Goal: Information Seeking & Learning: Check status

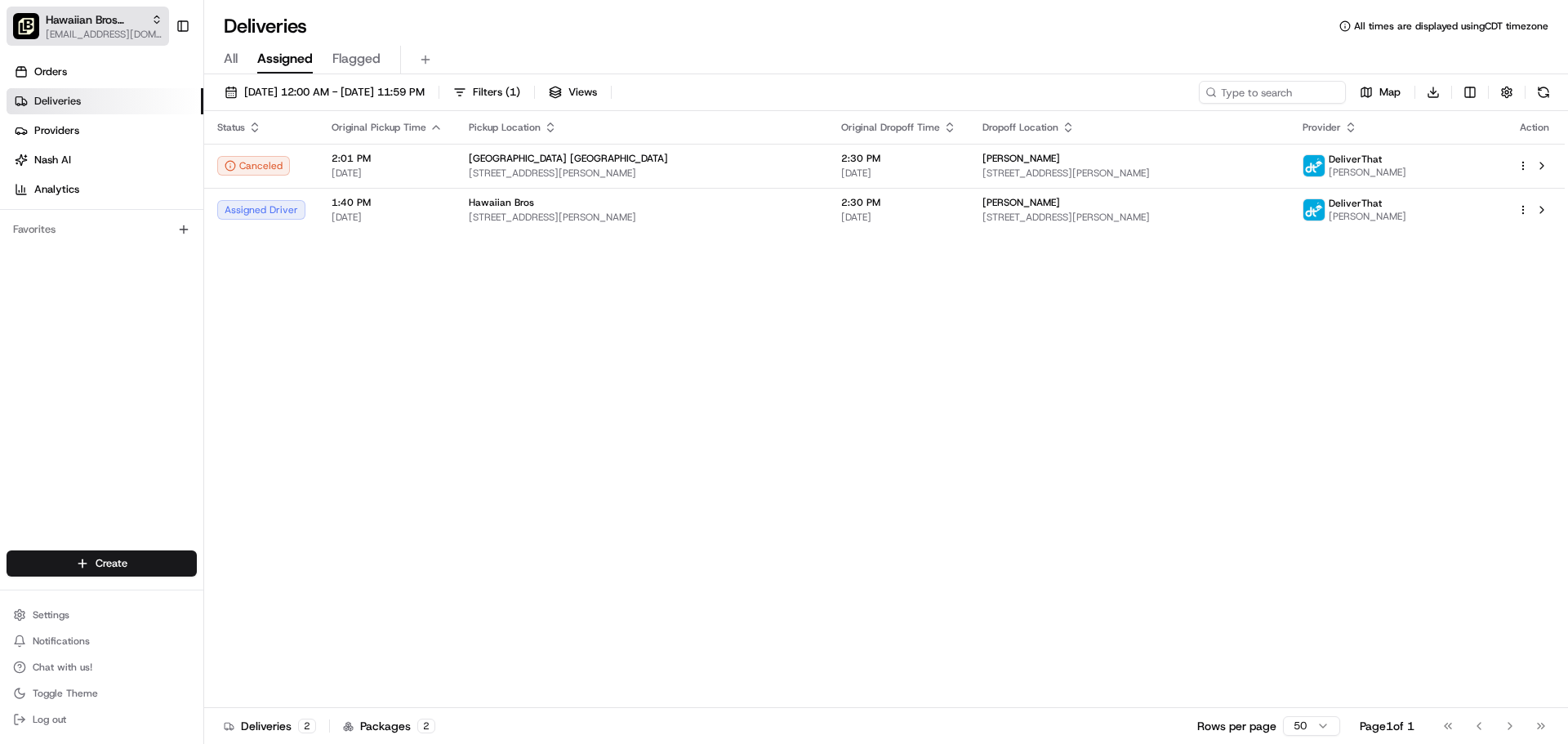
click at [97, 18] on span "Hawaiian Bros (Chicago IL Spaulding)" at bounding box center [95, 20] width 98 height 17
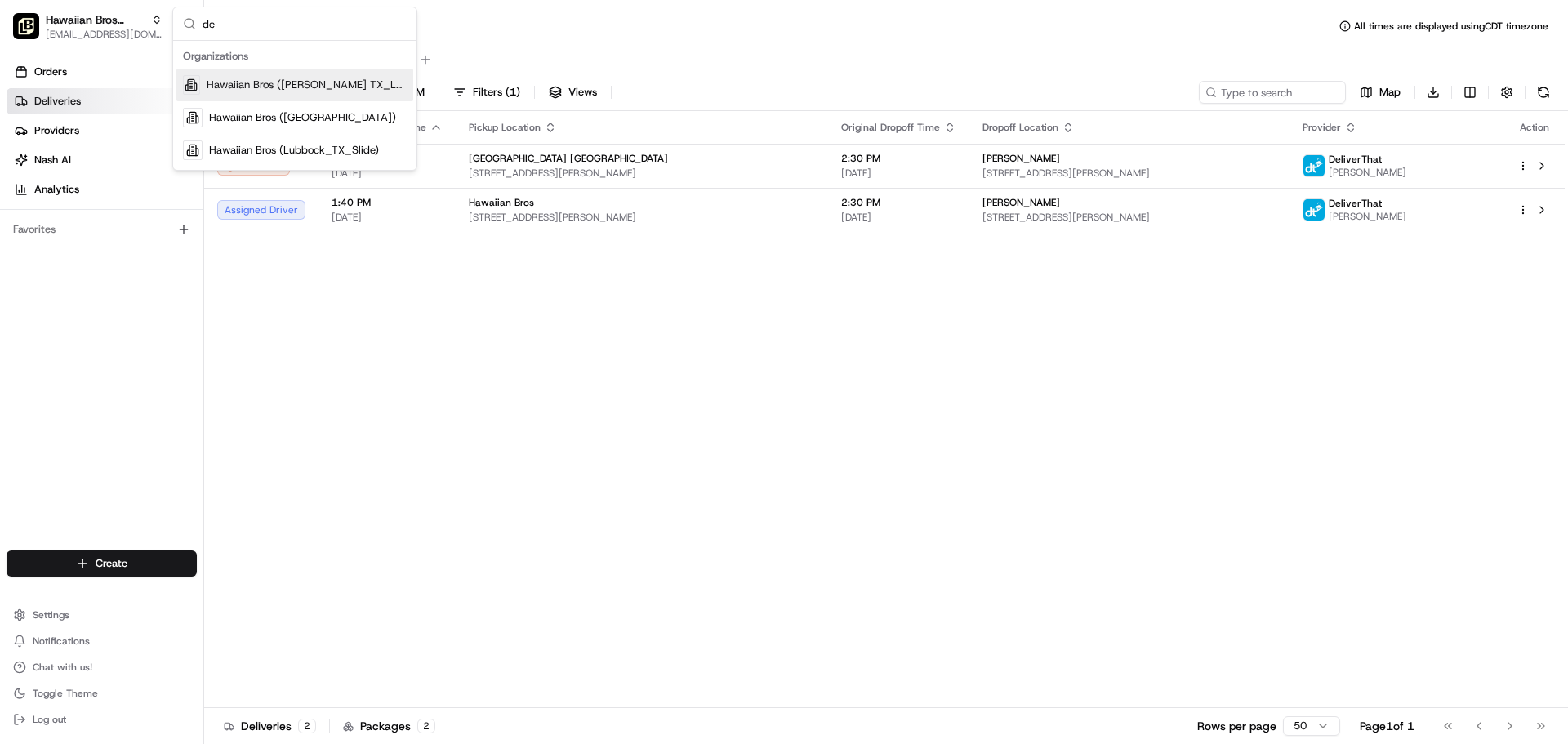
type input "de"
click at [253, 88] on span "Hawaiian Bros (Denton TX_Loop 288)" at bounding box center [306, 85] width 200 height 15
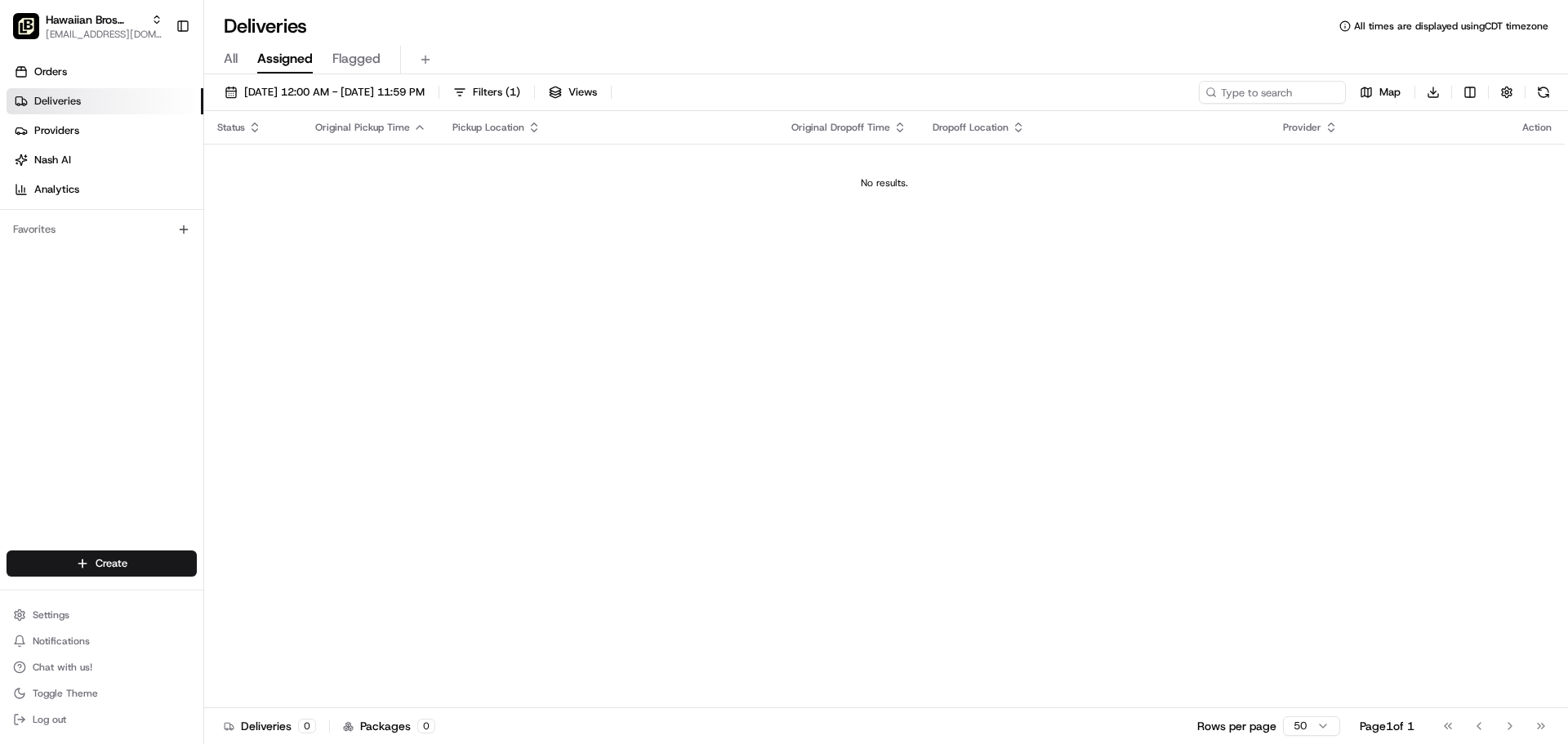
click at [218, 50] on div "All Assigned Flagged" at bounding box center [885, 59] width 1363 height 29
click at [229, 48] on button "All" at bounding box center [230, 59] width 14 height 28
click at [261, 61] on span "Assigned" at bounding box center [285, 59] width 55 height 20
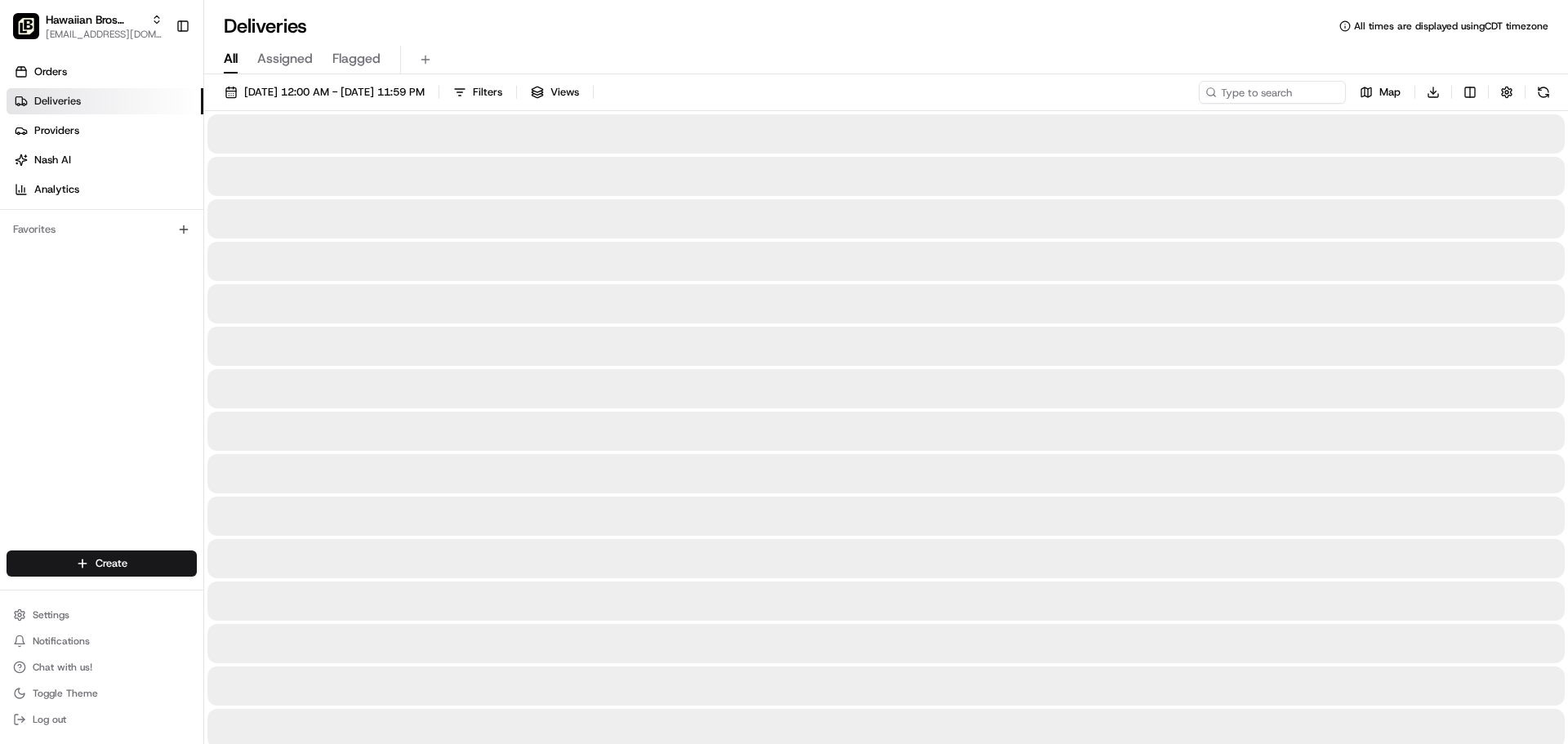
click at [231, 60] on span "All" at bounding box center [230, 59] width 14 height 20
click at [290, 60] on span "Assigned" at bounding box center [285, 59] width 55 height 20
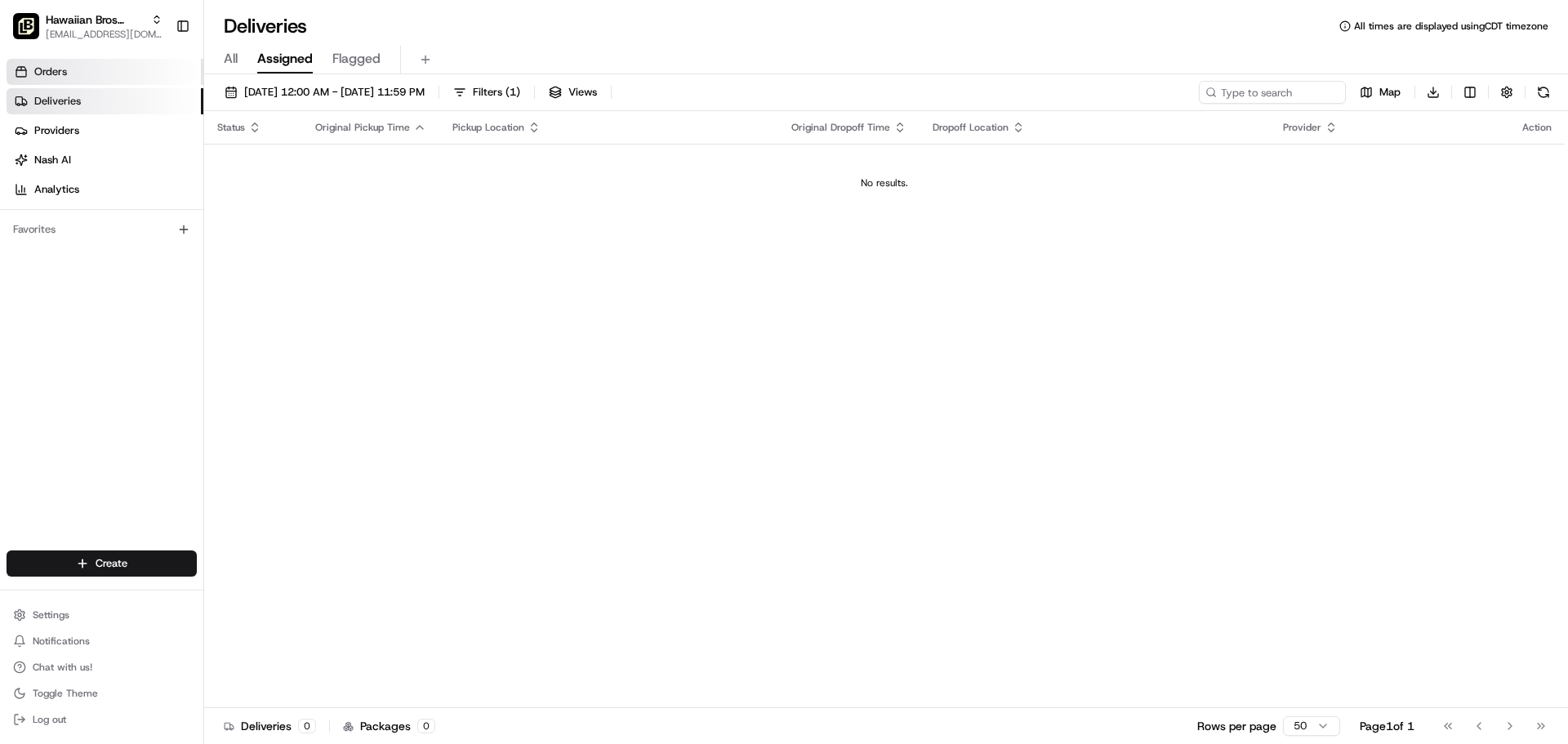
click at [106, 82] on link "Orders" at bounding box center [105, 72] width 197 height 27
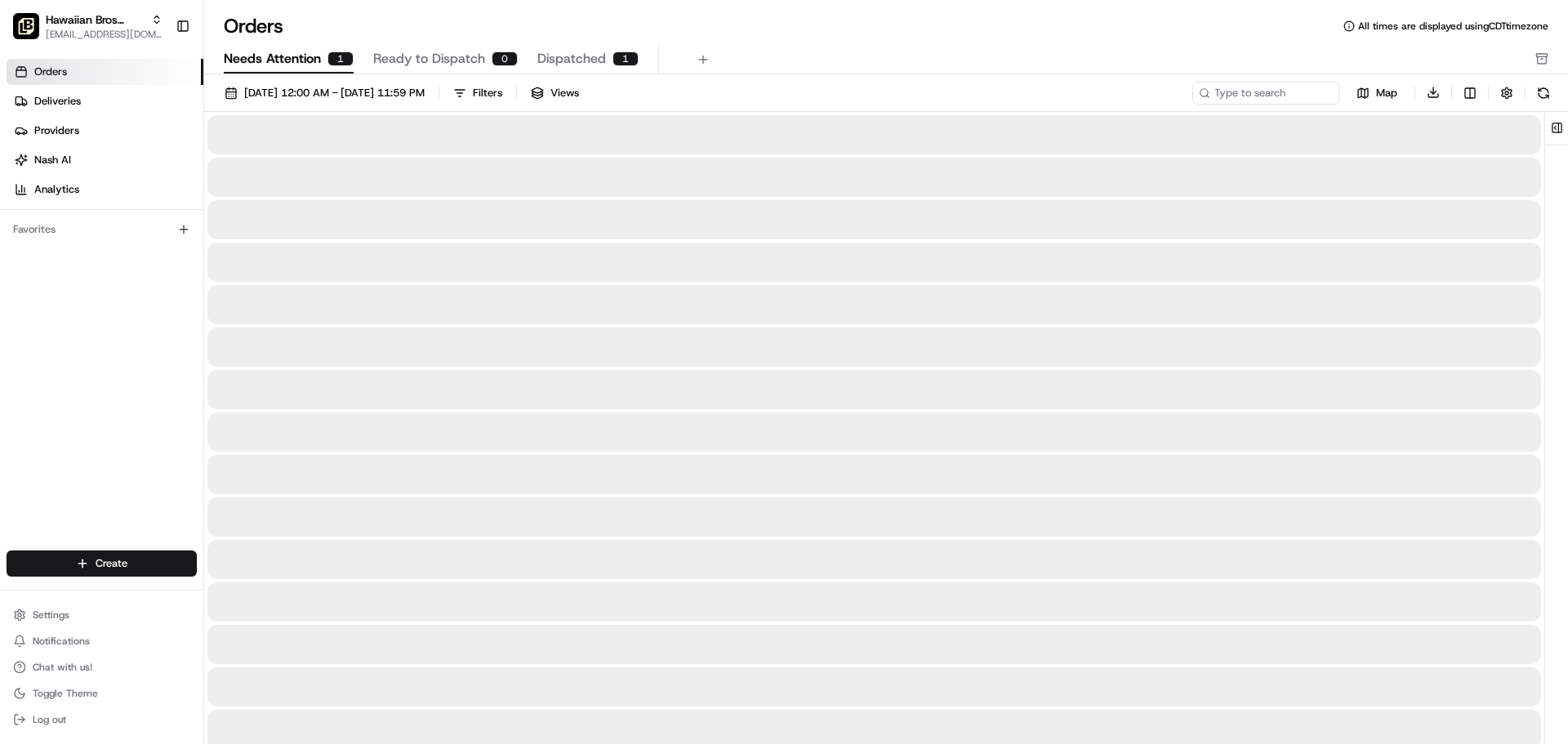
click at [319, 53] on span "Needs Attention" at bounding box center [272, 59] width 98 height 20
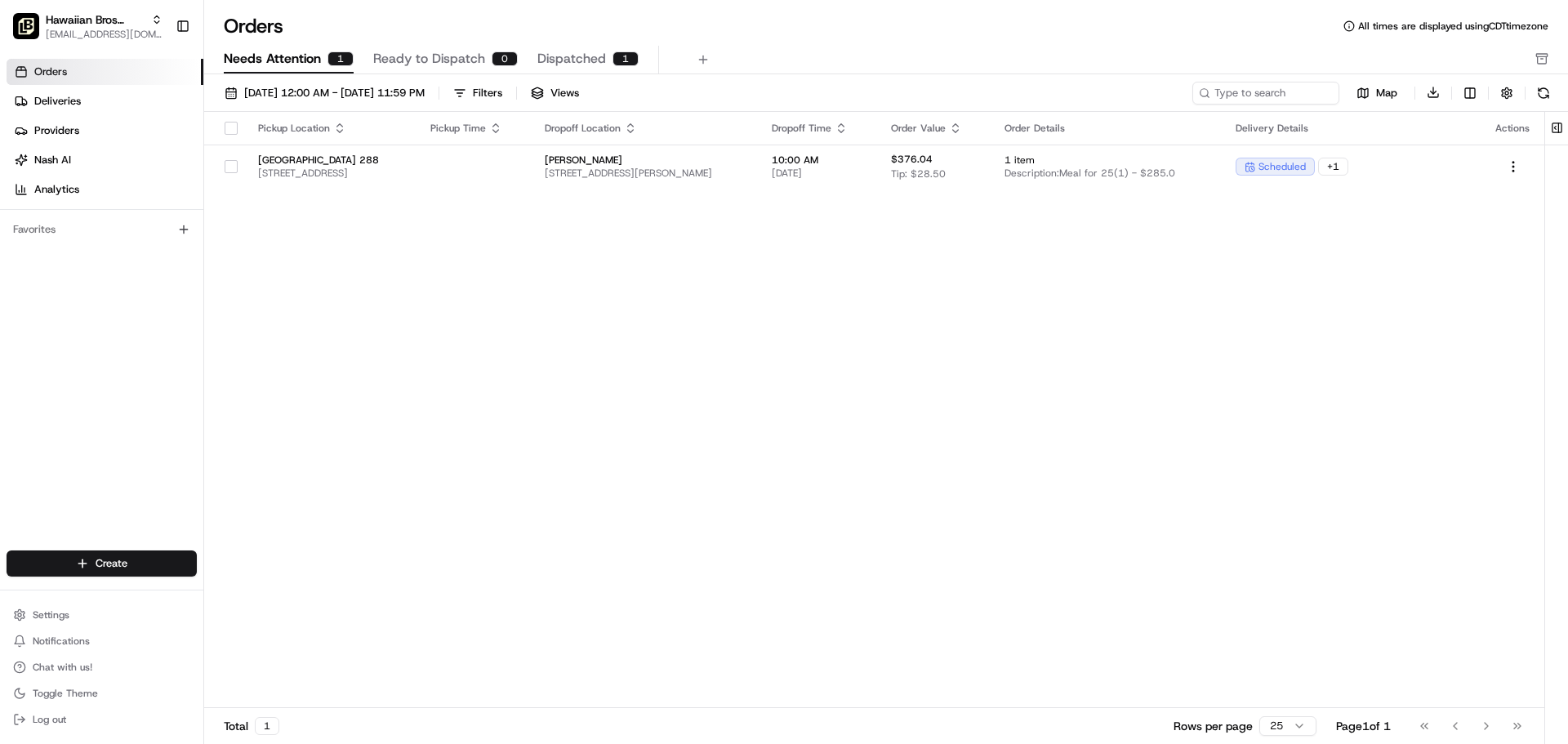
click at [412, 64] on span "Ready to Dispatch" at bounding box center [429, 59] width 112 height 20
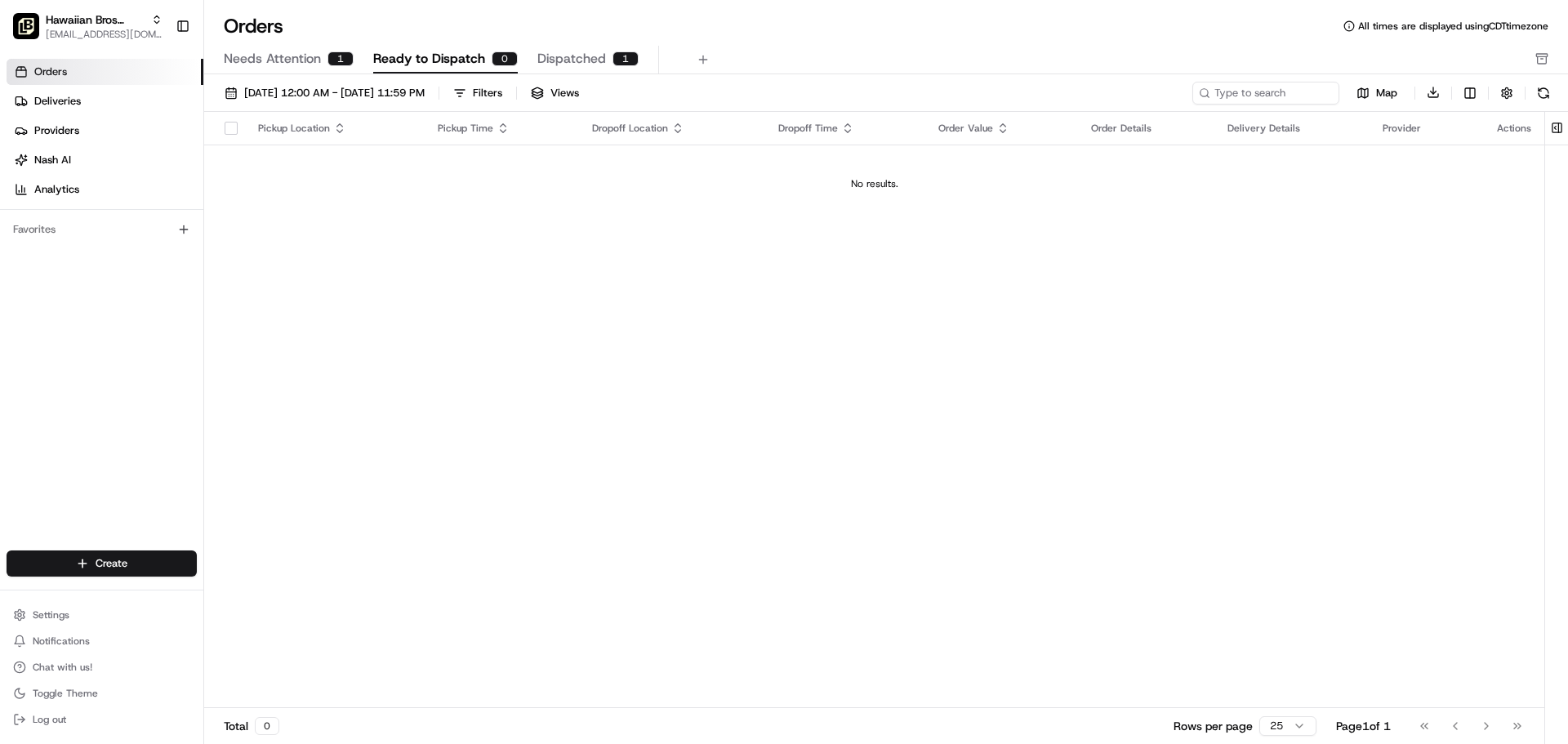
click at [119, 69] on link "Orders" at bounding box center [105, 72] width 197 height 27
click at [99, 23] on span "Hawaiian Bros (Denton TX_Loop 288)" at bounding box center [95, 20] width 98 height 17
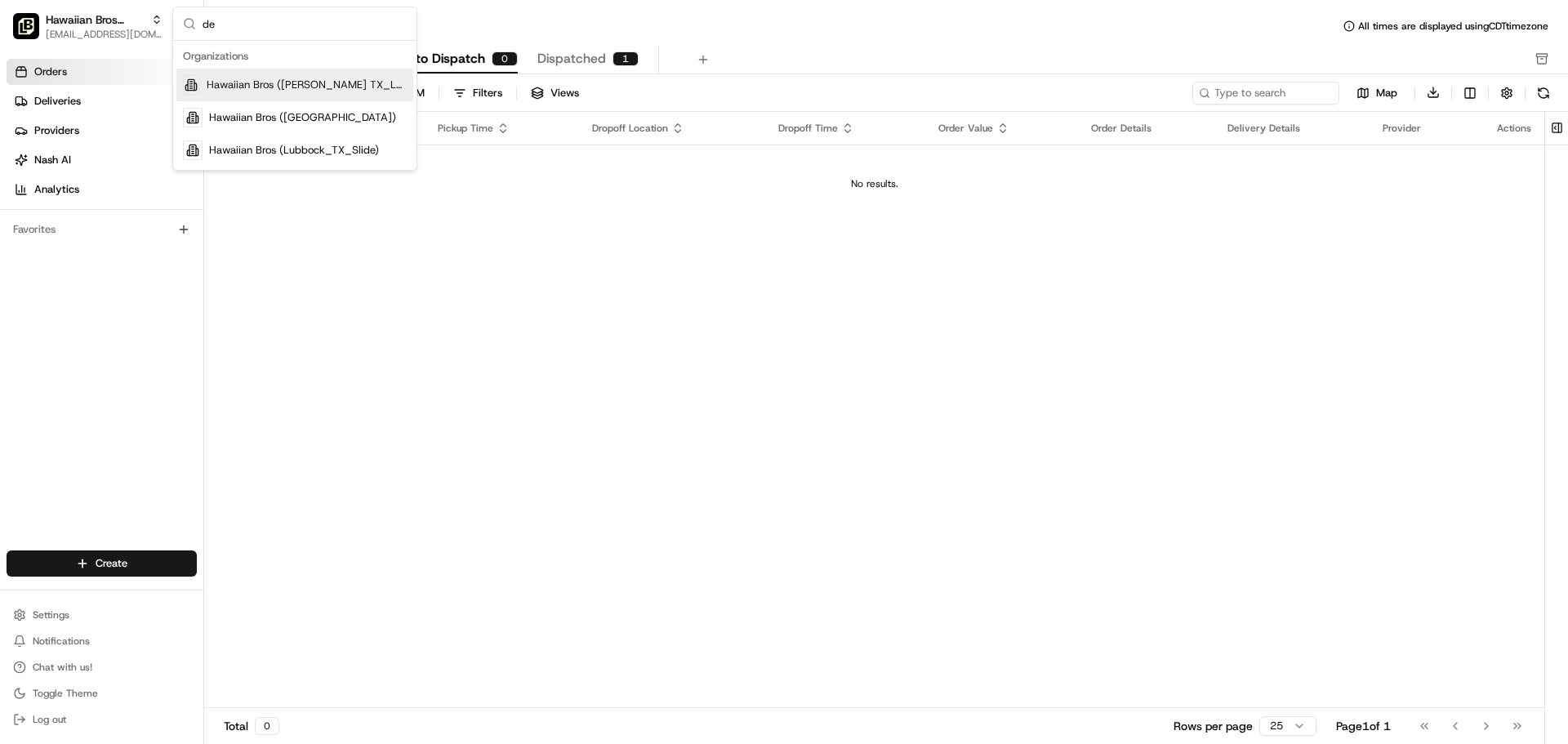
type input "de"
click at [218, 79] on span "Hawaiian Bros (Denton TX_Loop 288)" at bounding box center [306, 85] width 200 height 15
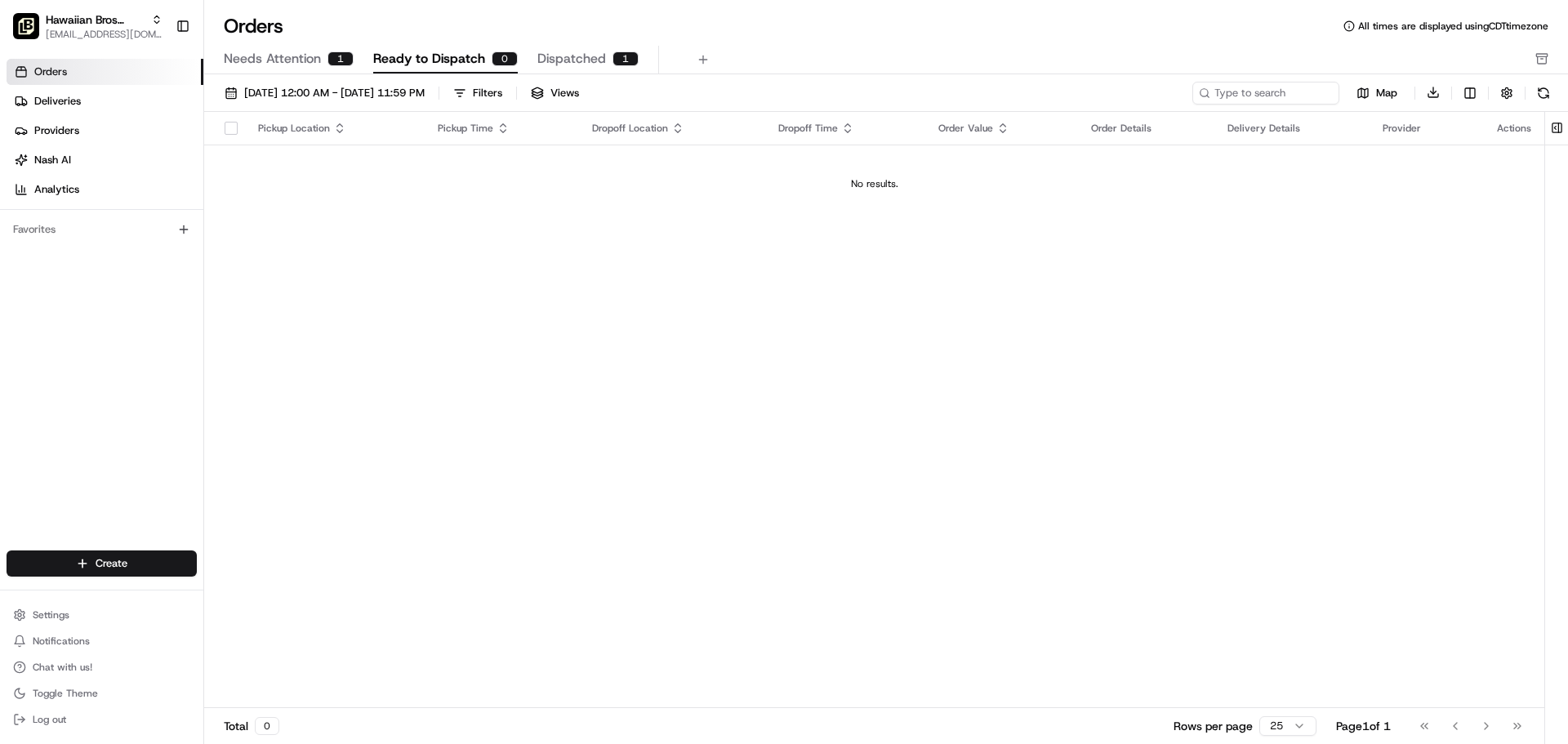
click at [397, 57] on span "Ready to Dispatch" at bounding box center [429, 59] width 112 height 20
click at [136, 104] on link "Deliveries" at bounding box center [105, 101] width 197 height 27
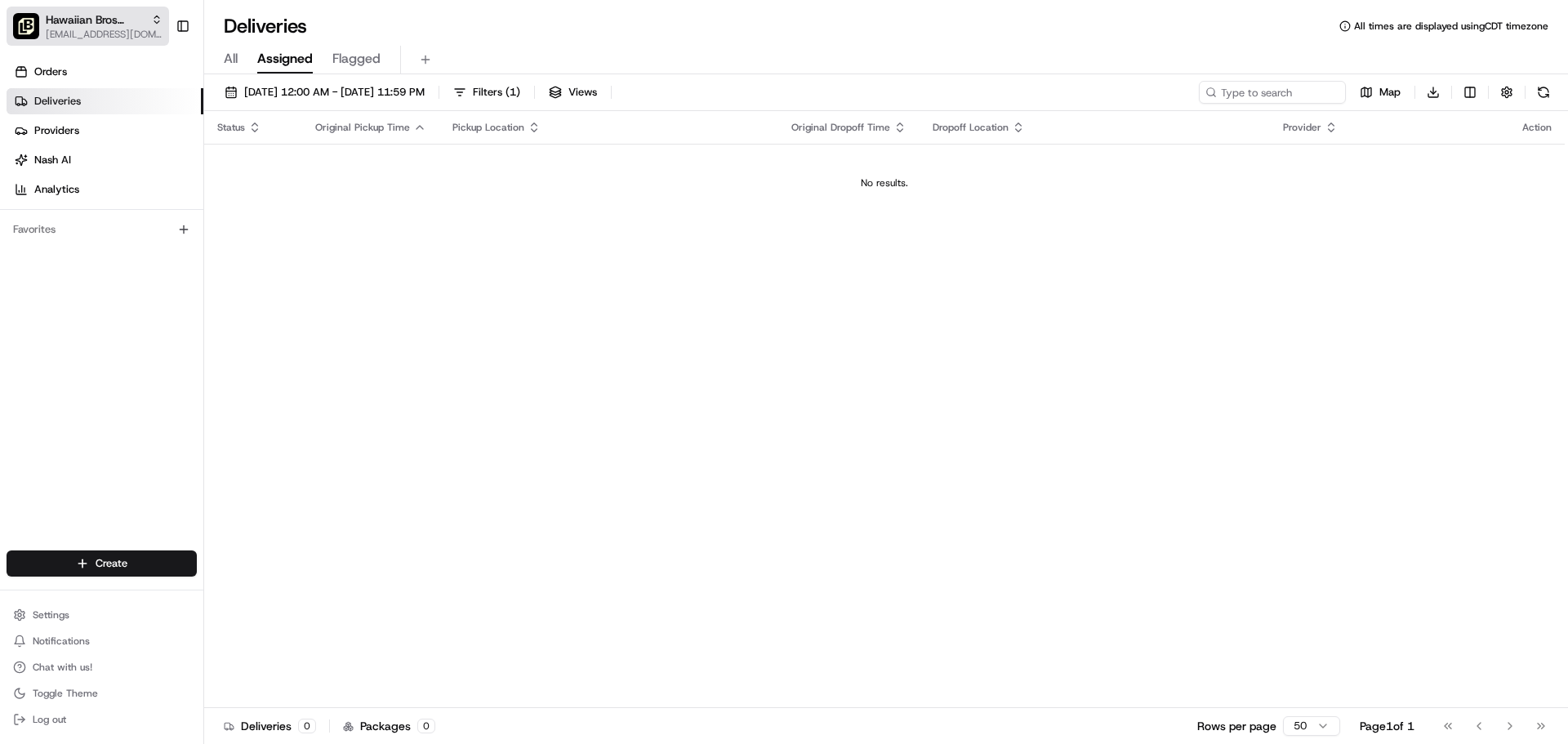
click at [106, 27] on span "Hawaiian Bros (Denton TX_Loop 288)" at bounding box center [95, 20] width 98 height 17
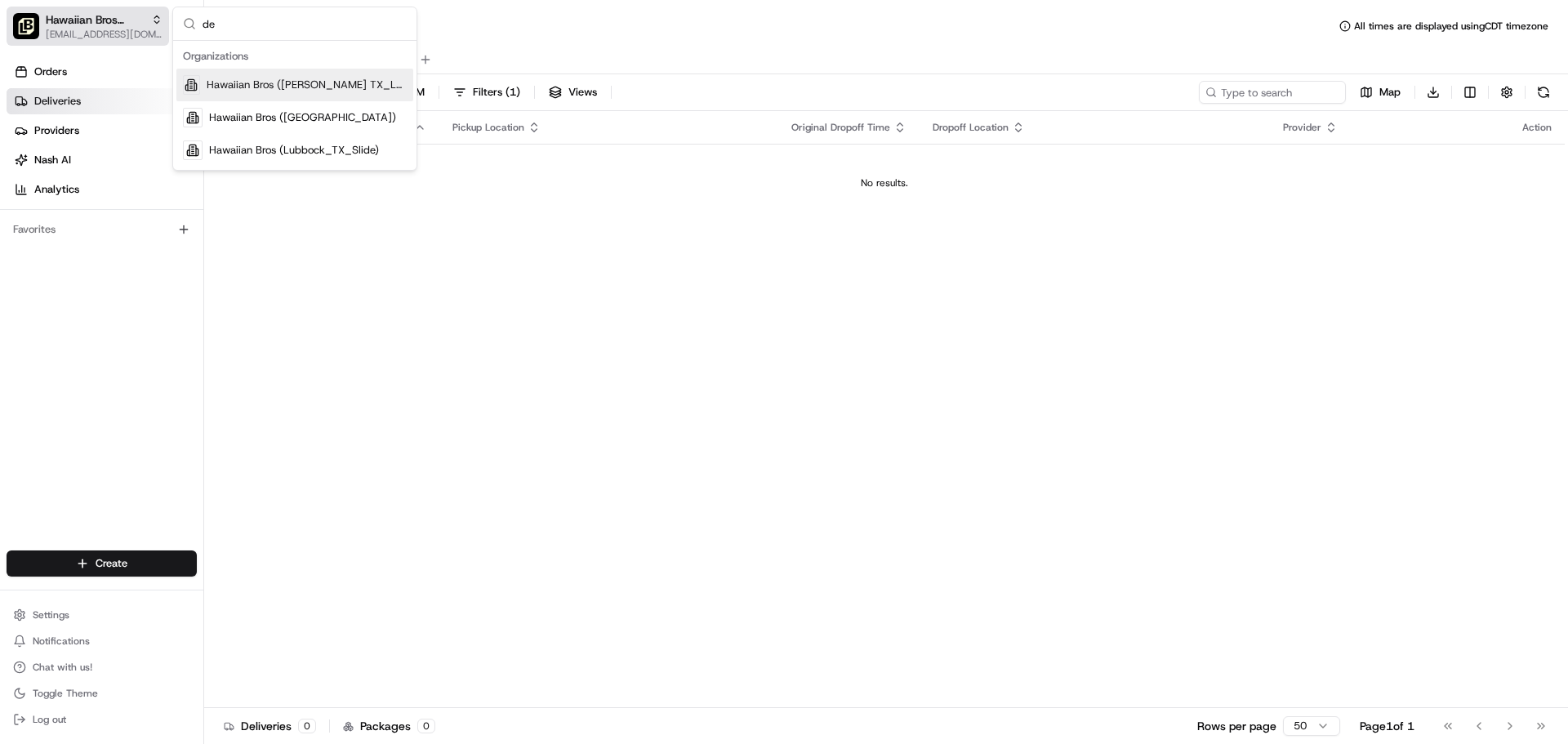
type input "r"
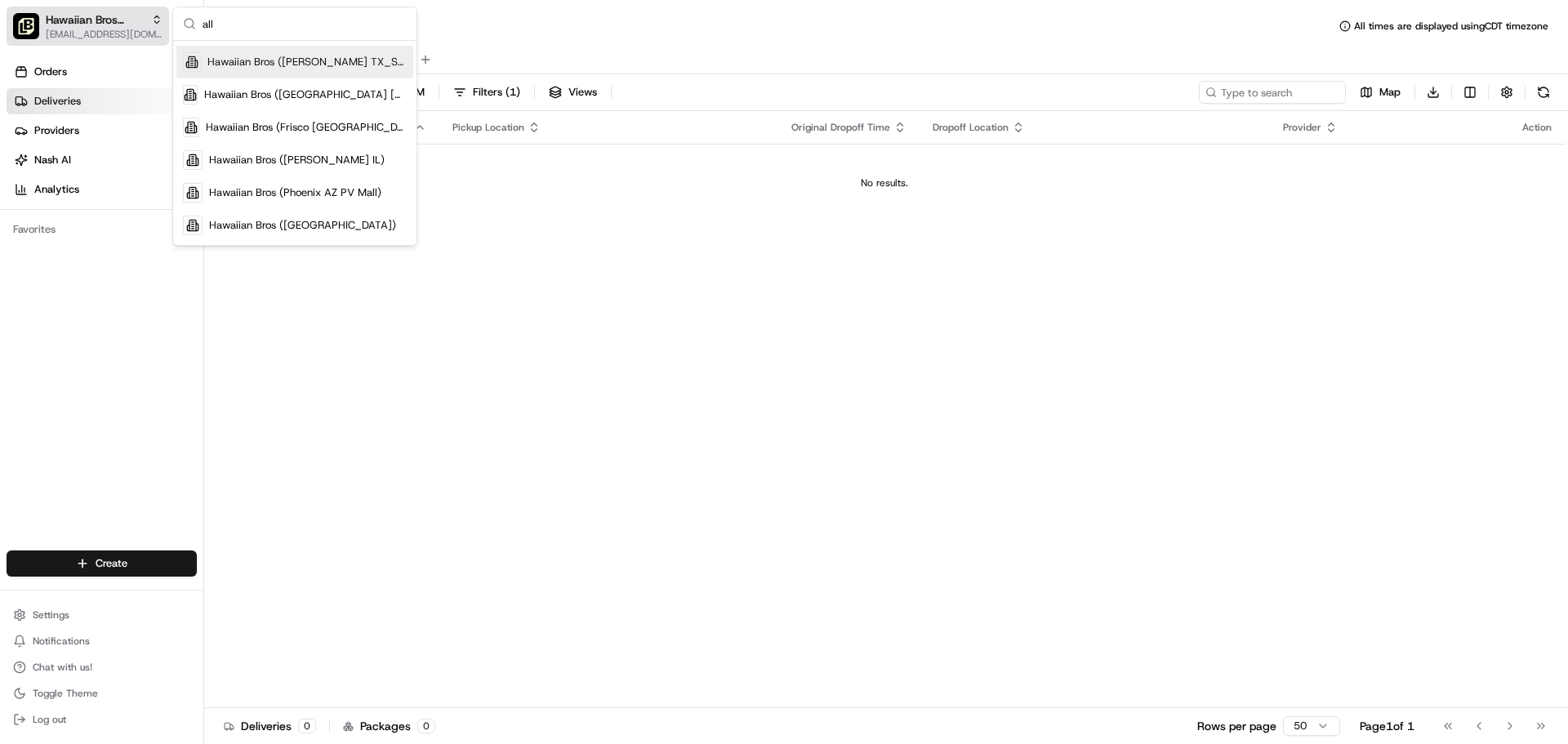
scroll to position [20, 0]
type input "all"
click at [221, 60] on span "Hawaiian Bros (Allen TX_Stacy)" at bounding box center [307, 65] width 199 height 15
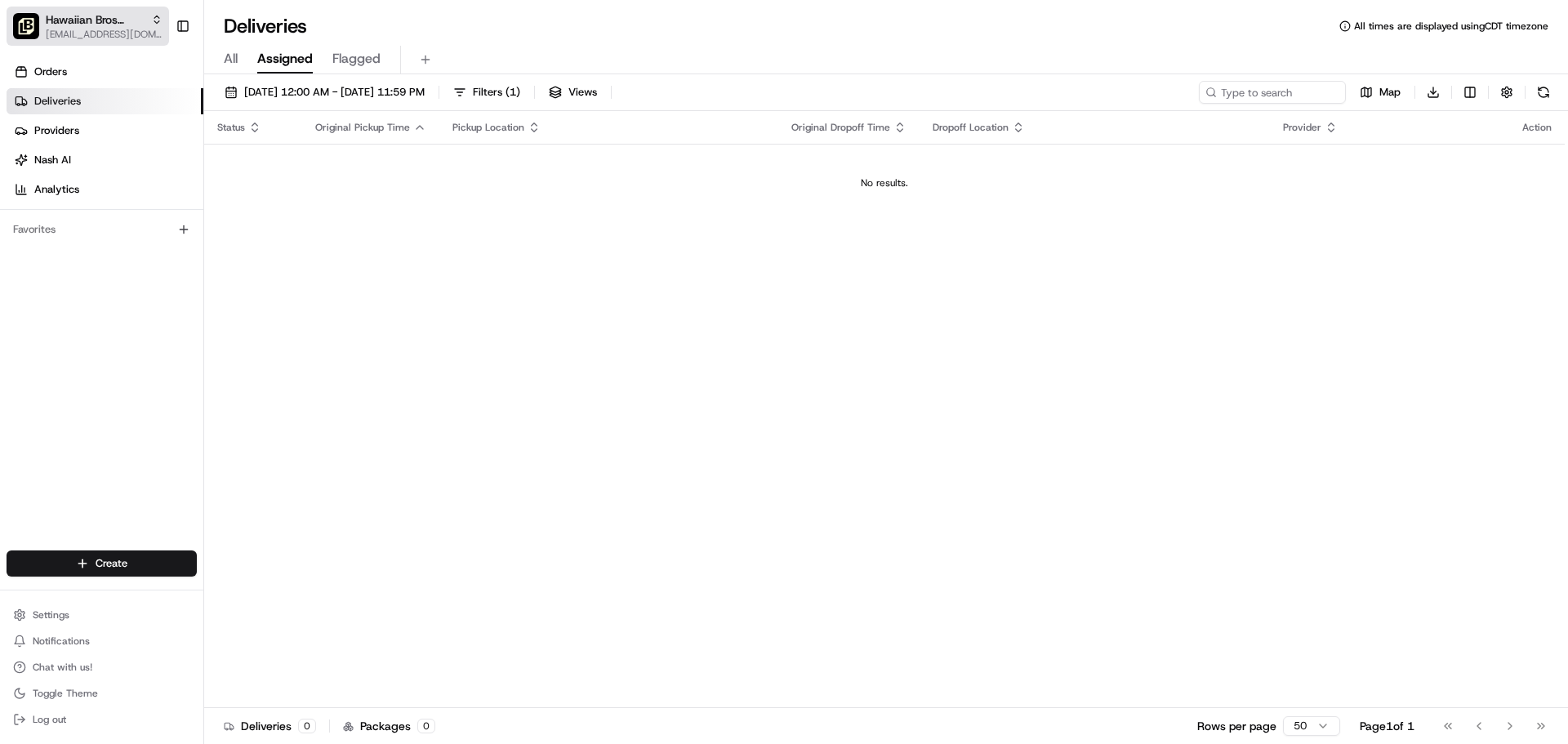
click at [63, 27] on span "Hawaiian Bros (Allen TX_Stacy)" at bounding box center [95, 20] width 98 height 17
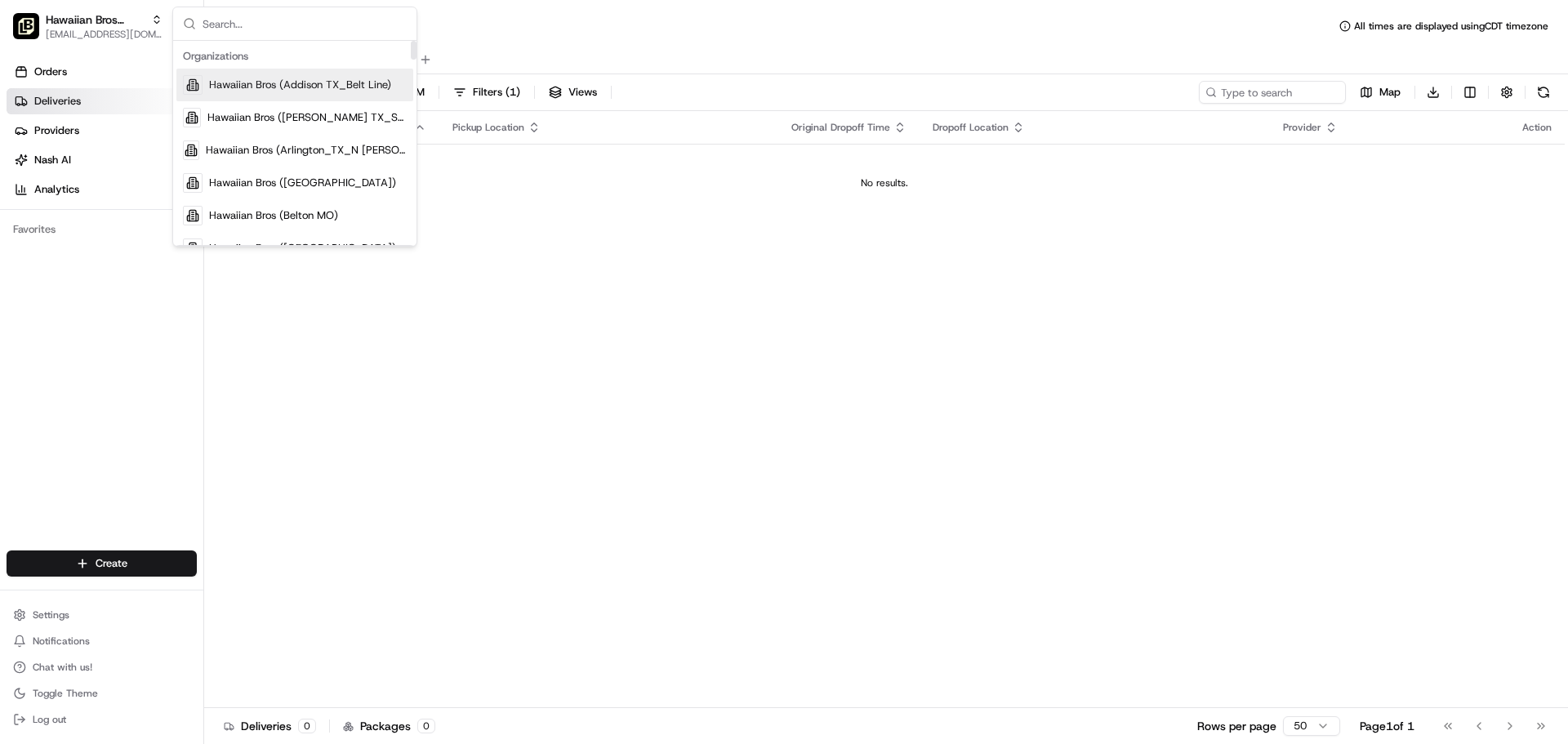
click at [295, 83] on span "Hawaiian Bros (Addison TX_Belt Line)" at bounding box center [299, 85] width 182 height 15
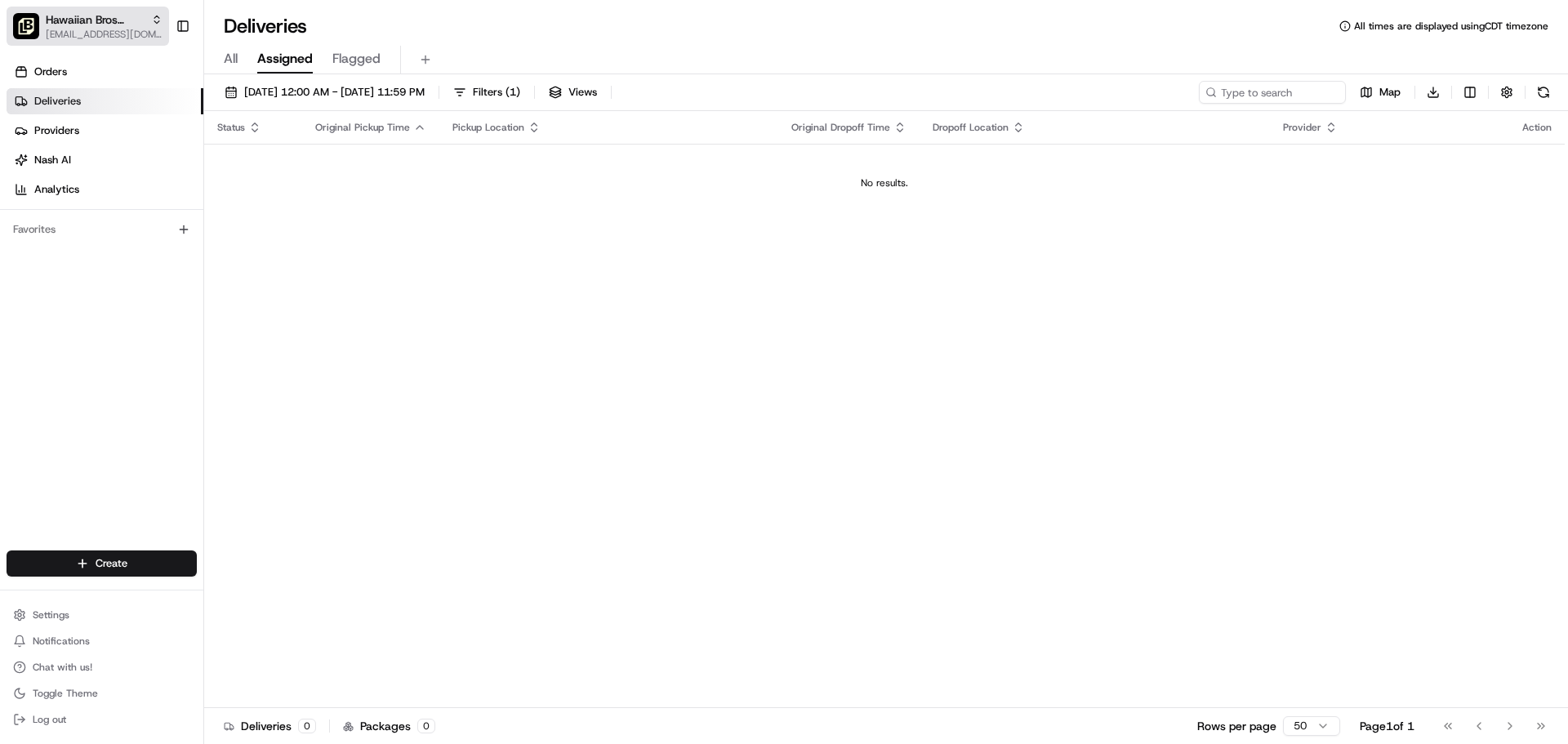
click at [98, 35] on span "[EMAIL_ADDRESS][DOMAIN_NAME]" at bounding box center [103, 34] width 117 height 13
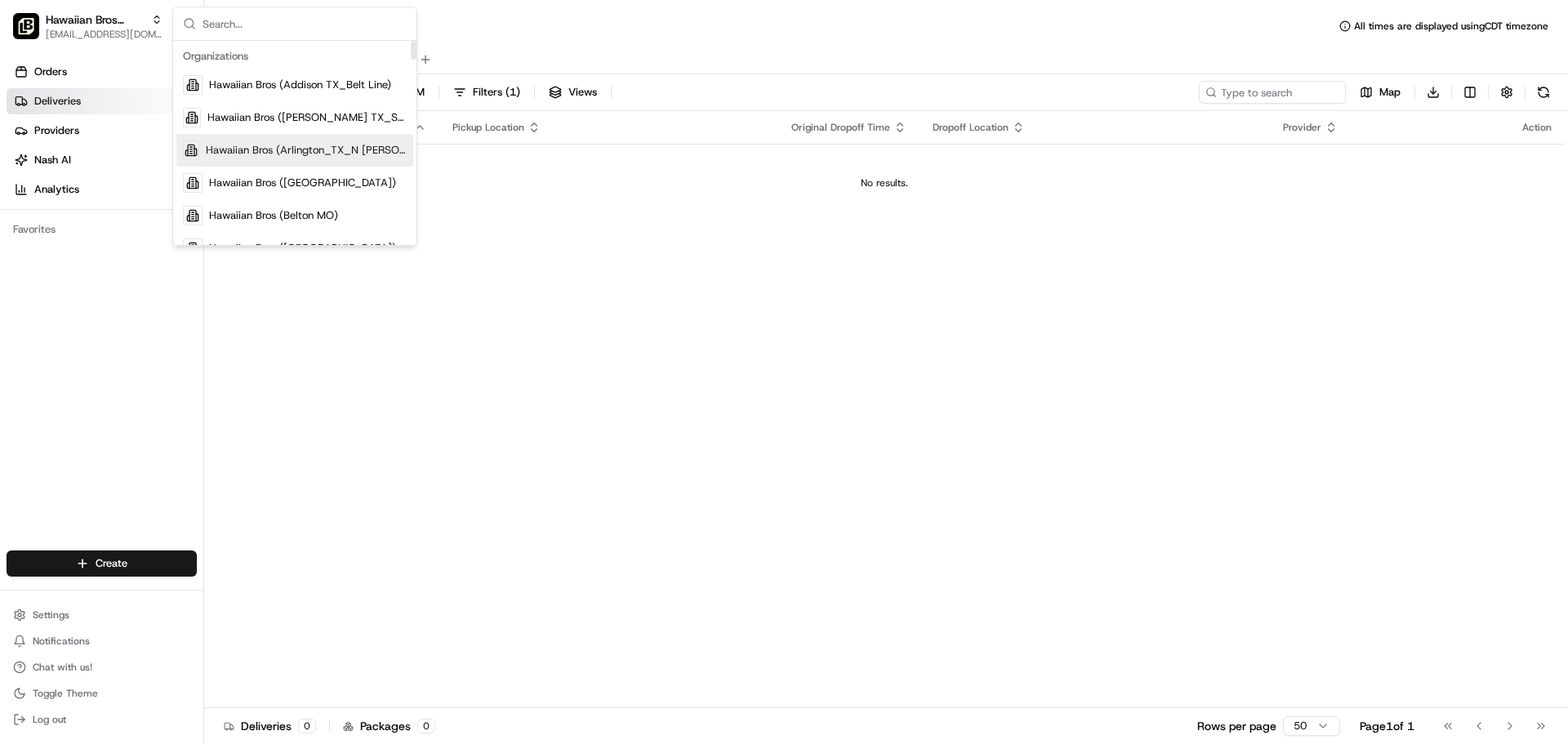
click at [287, 146] on span "Hawaiian Bros (Arlington_TX_N Collins)" at bounding box center [306, 150] width 201 height 15
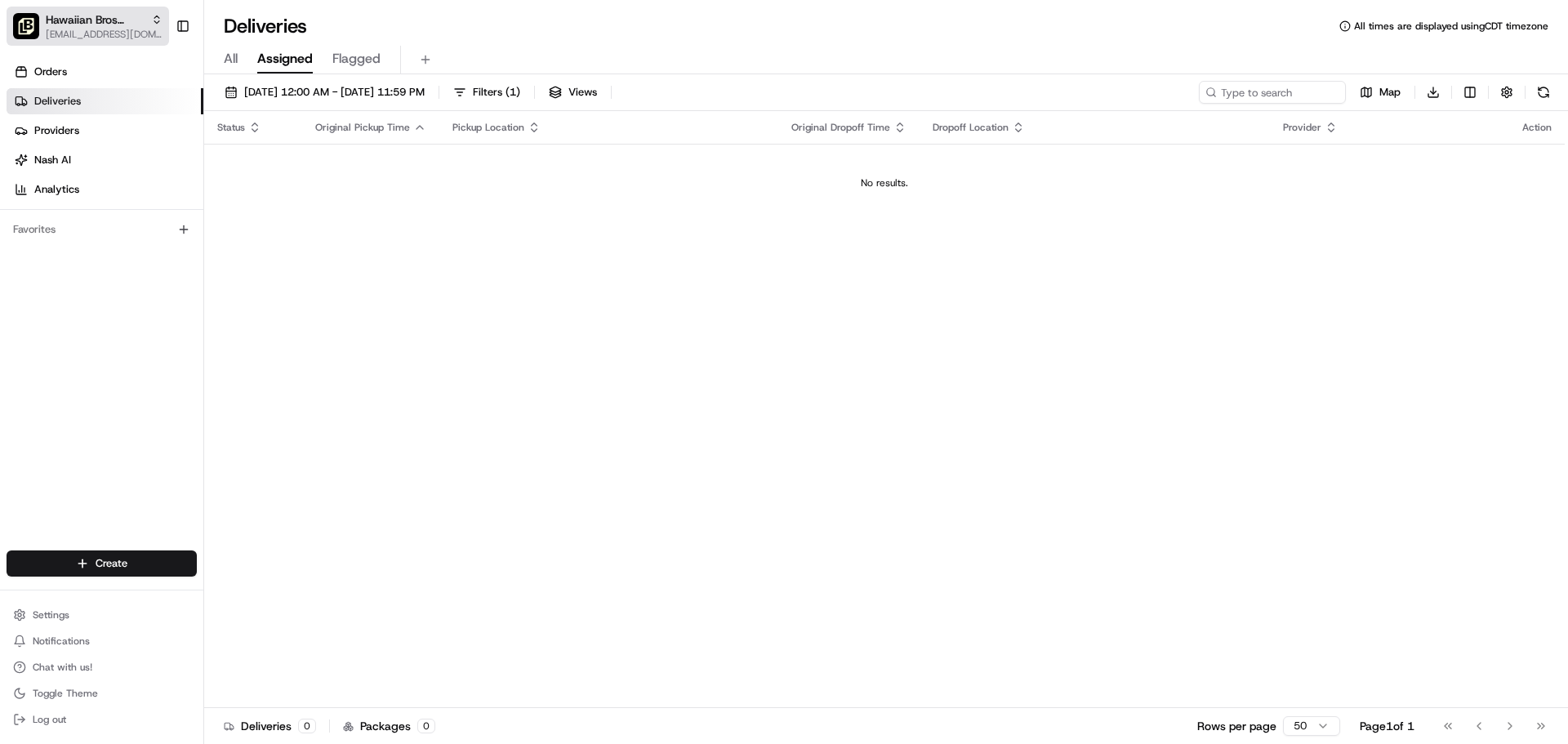
click at [101, 28] on span "[EMAIL_ADDRESS][DOMAIN_NAME]" at bounding box center [103, 34] width 117 height 13
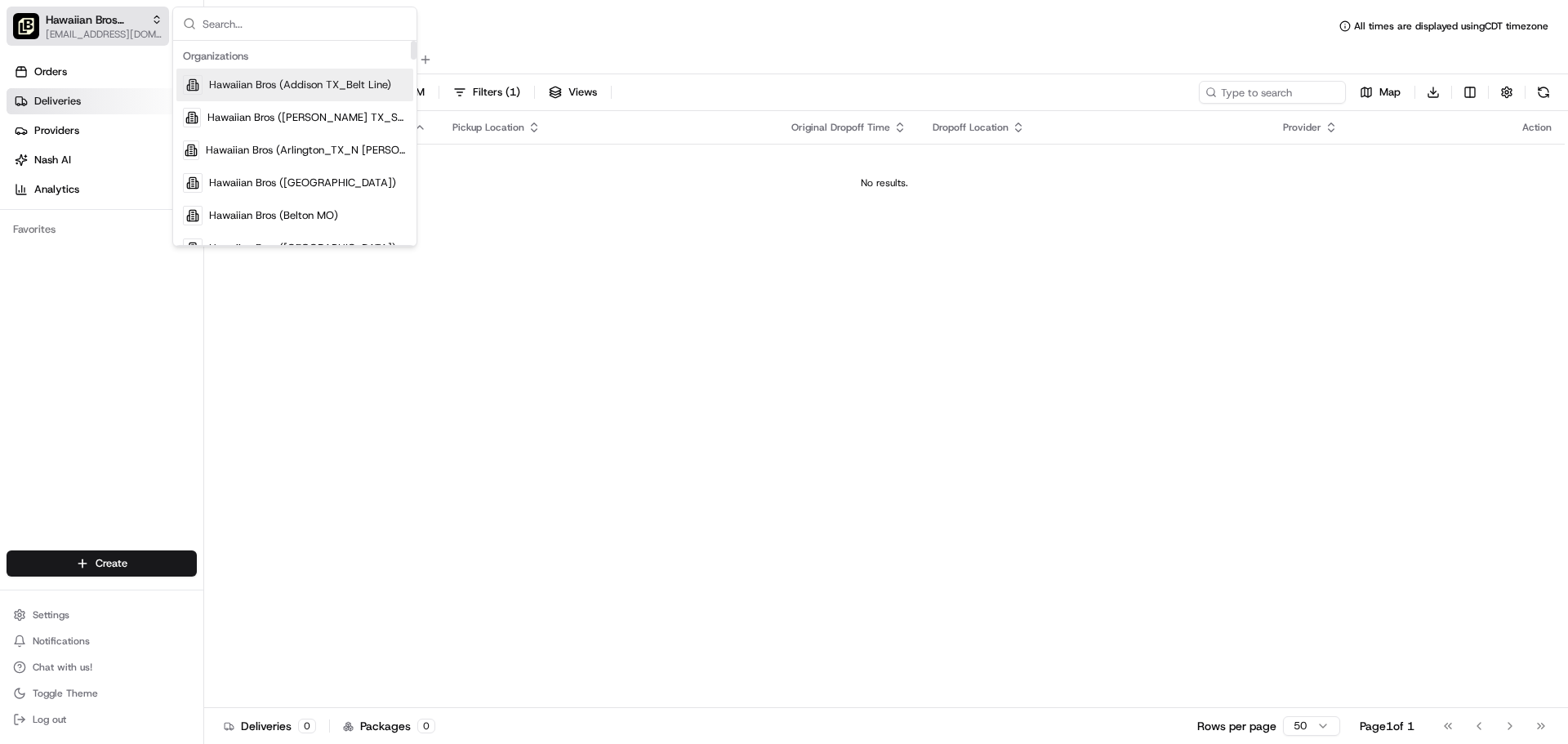
click at [104, 24] on span "Hawaiian Bros (Arlington_TX_N Collins)" at bounding box center [95, 20] width 98 height 17
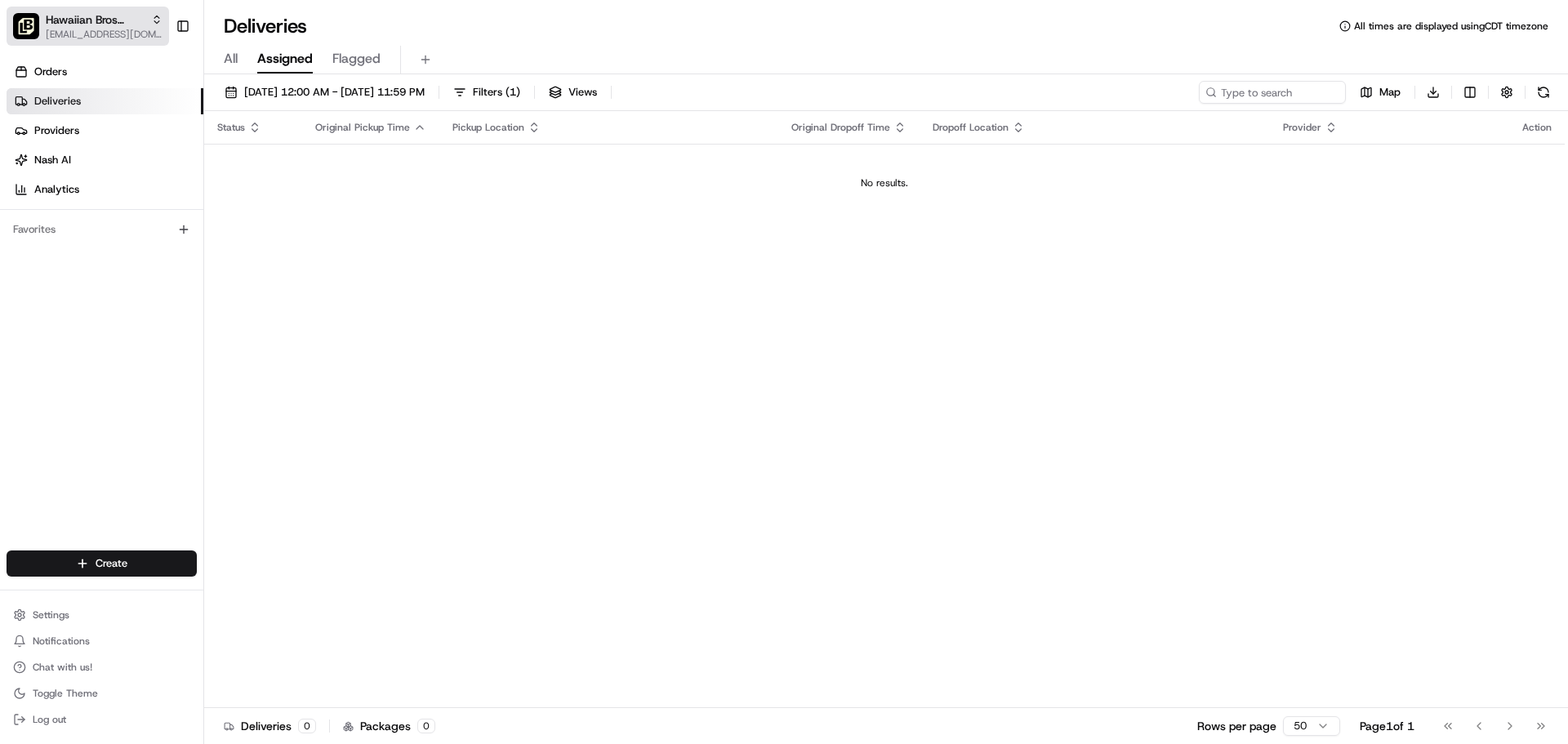
click at [107, 23] on span "Hawaiian Bros (Arlington_TX_N Collins)" at bounding box center [95, 20] width 98 height 17
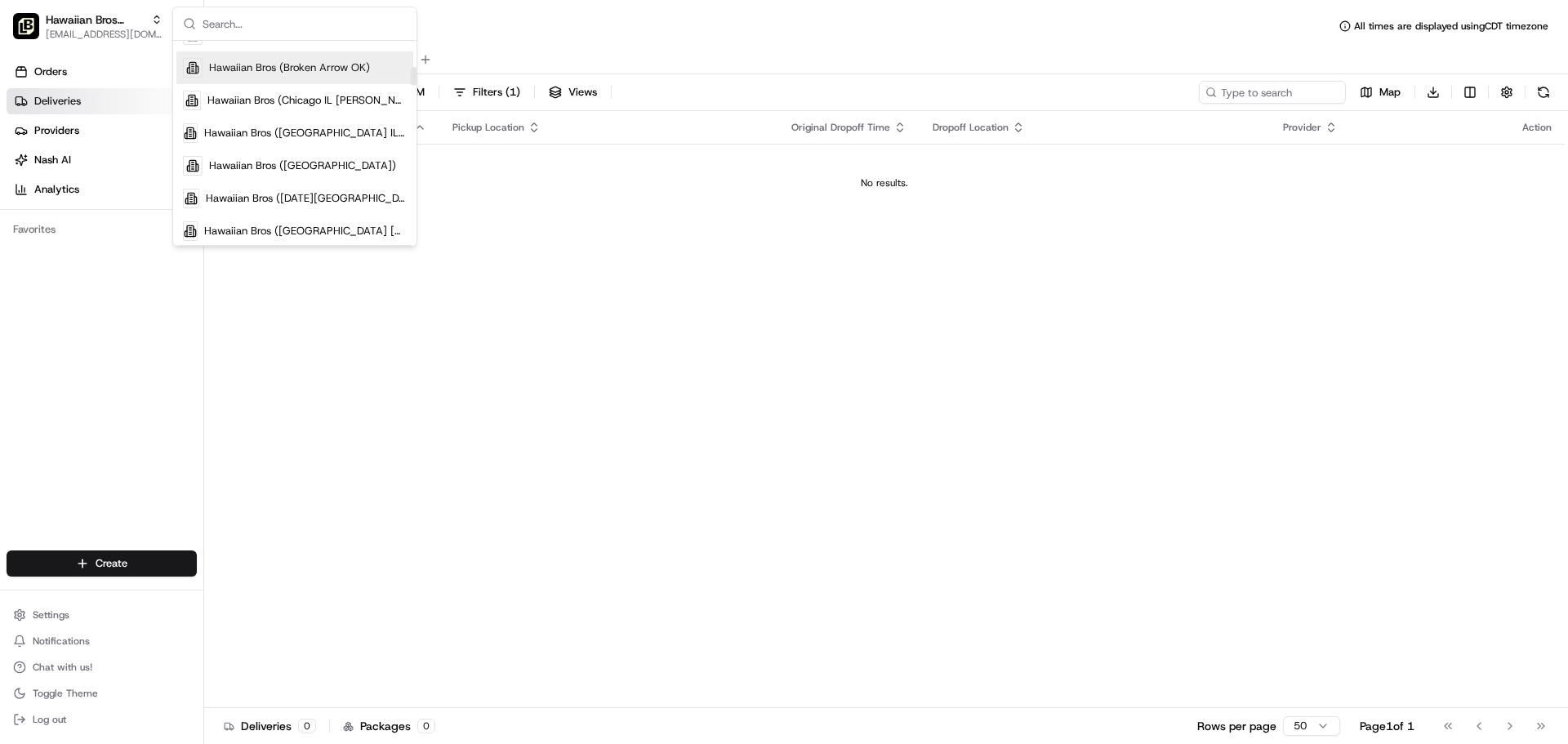
scroll to position [327, 0]
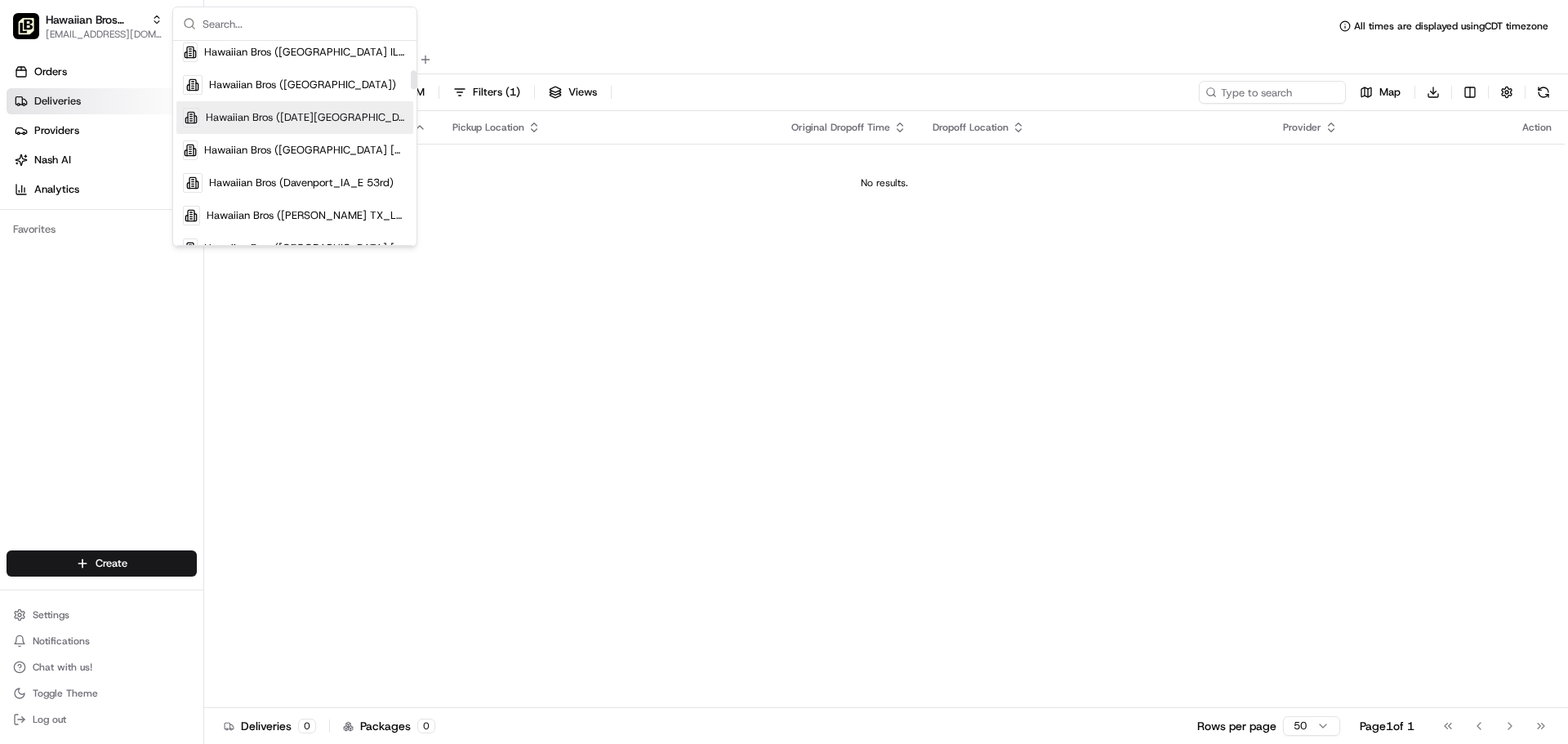
click at [323, 127] on div "Hawaiian Bros (Corpus Christi_TX_S Padre)" at bounding box center [294, 117] width 236 height 33
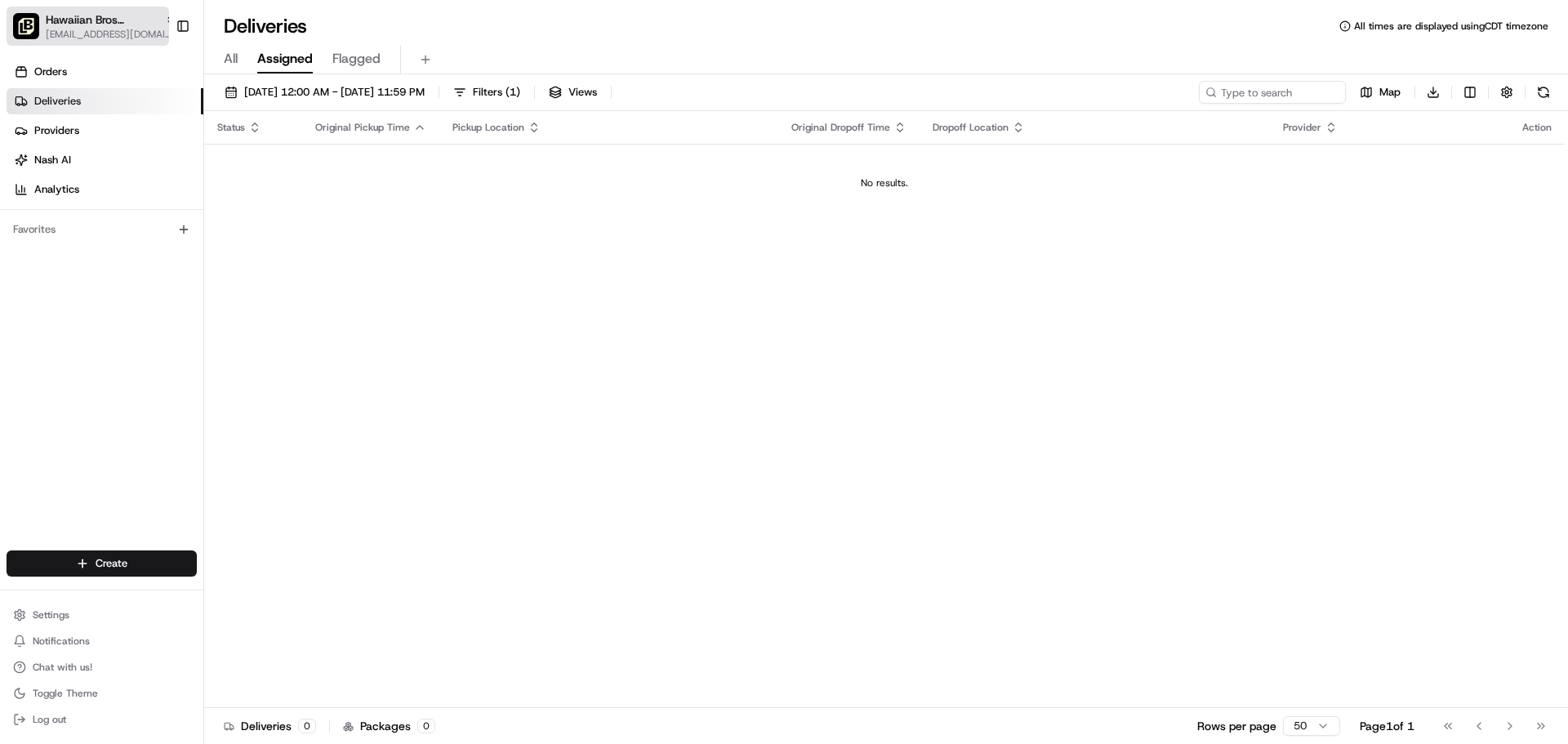
click at [118, 43] on button "Hawaiian Bros (Corpus Christi_TX_S Padre) ocostilow@hbros.com" at bounding box center [88, 27] width 163 height 39
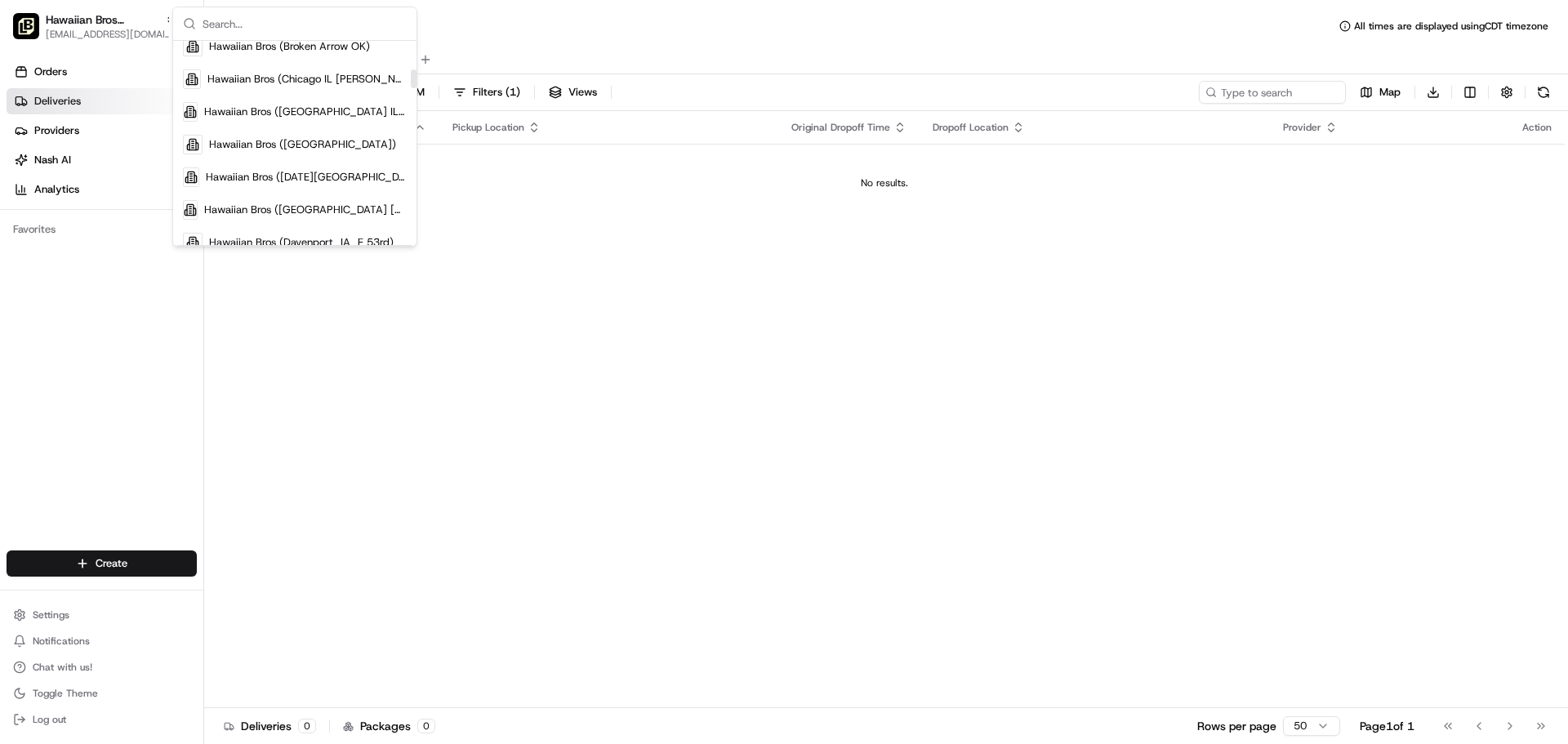
scroll to position [327, 0]
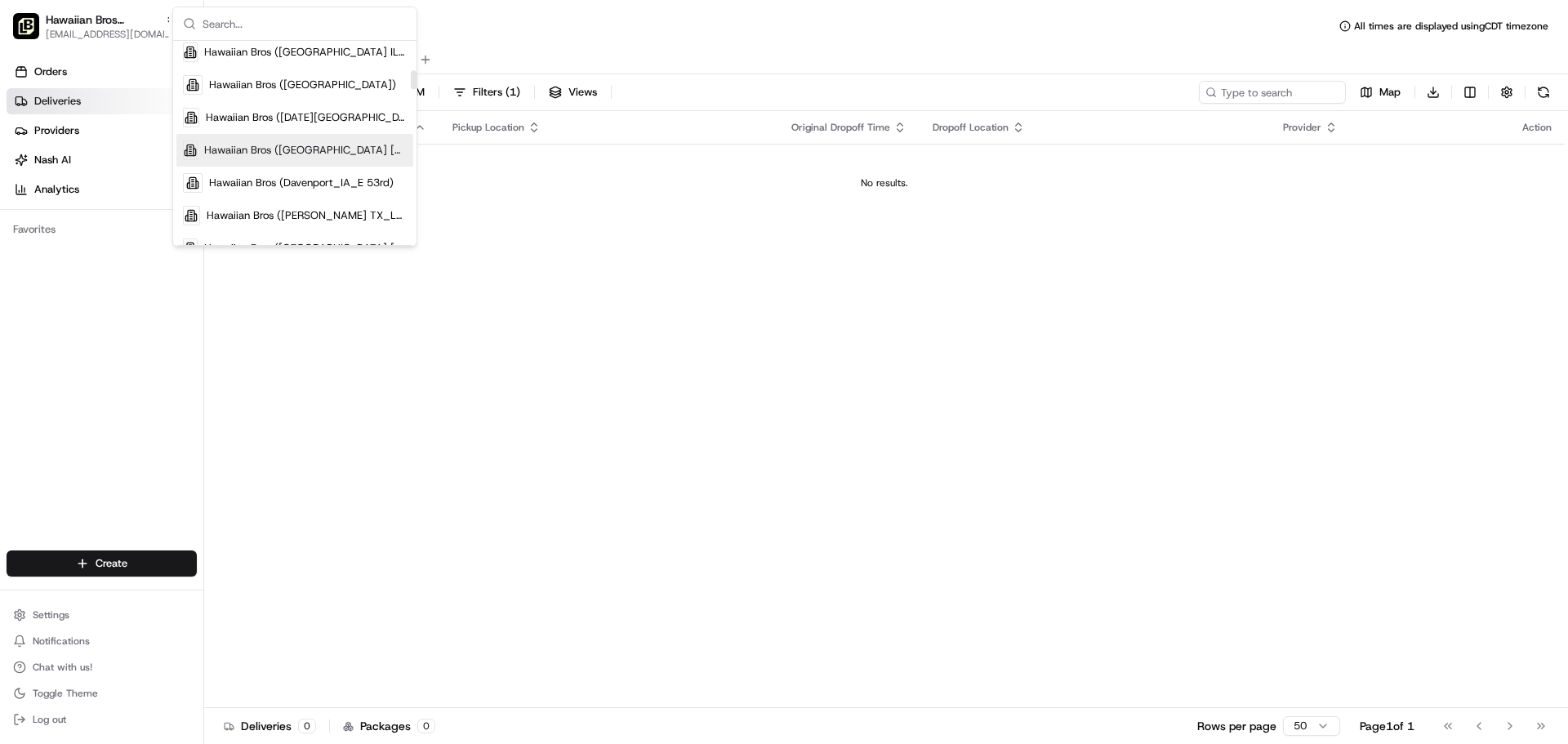
click at [327, 156] on span "Hawaiian Bros (Dallas TX_Greenville)" at bounding box center [305, 150] width 203 height 15
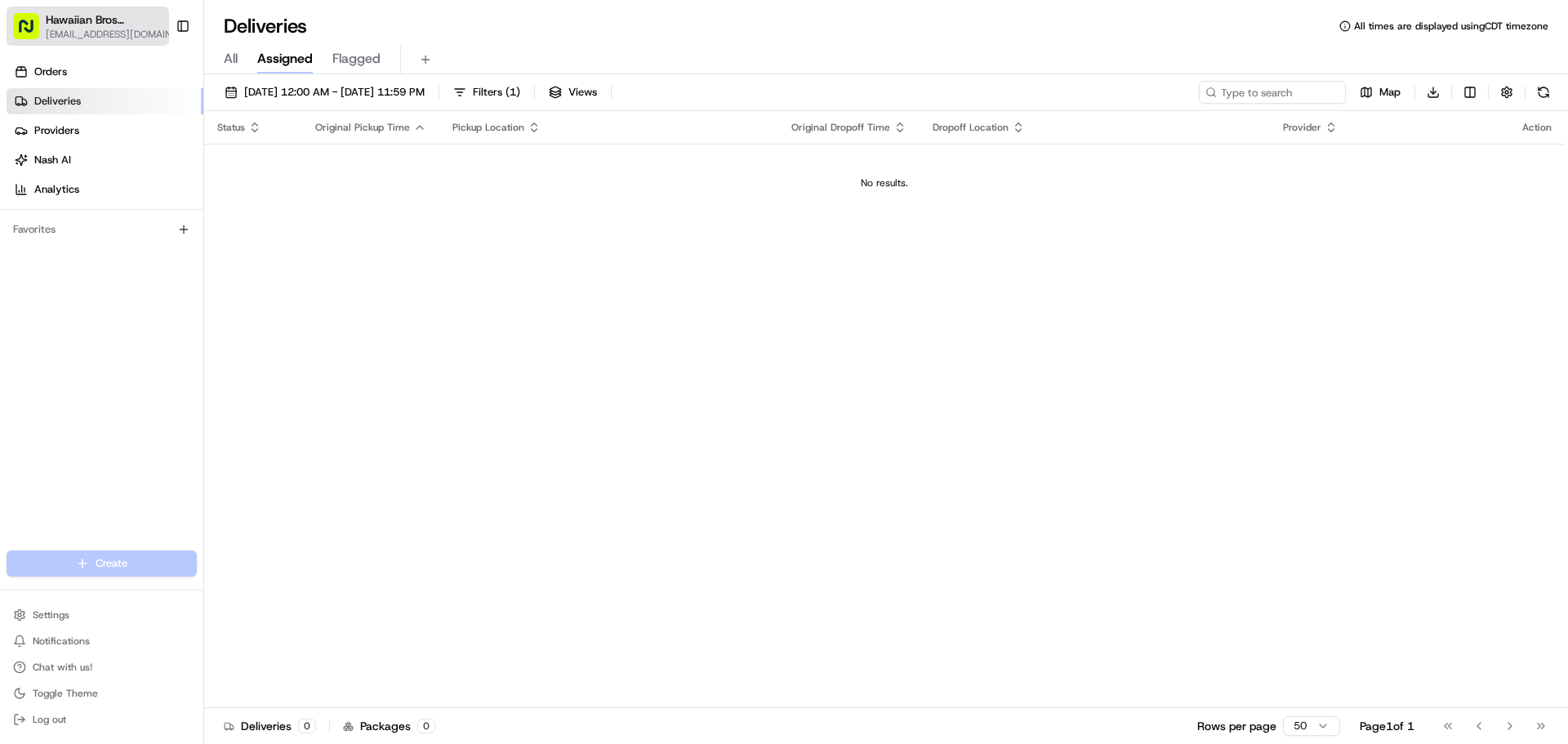
click at [136, 34] on span "[EMAIL_ADDRESS][DOMAIN_NAME]" at bounding box center [112, 34] width 135 height 13
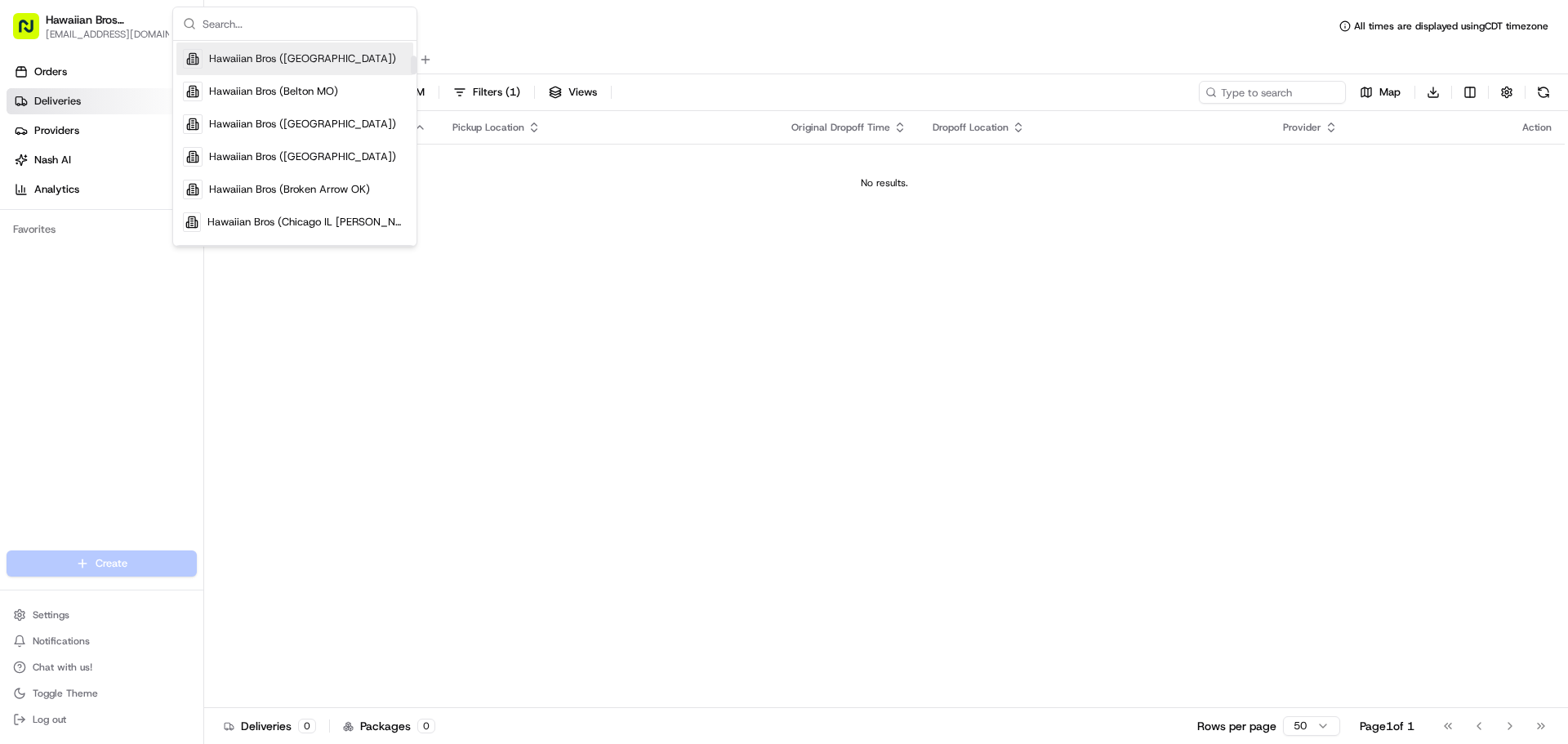
scroll to position [164, 0]
click at [856, 428] on div "Status Original Pickup Time Pickup Location Original Dropoff Time Dropoff Locat…" at bounding box center [883, 410] width 1360 height 597
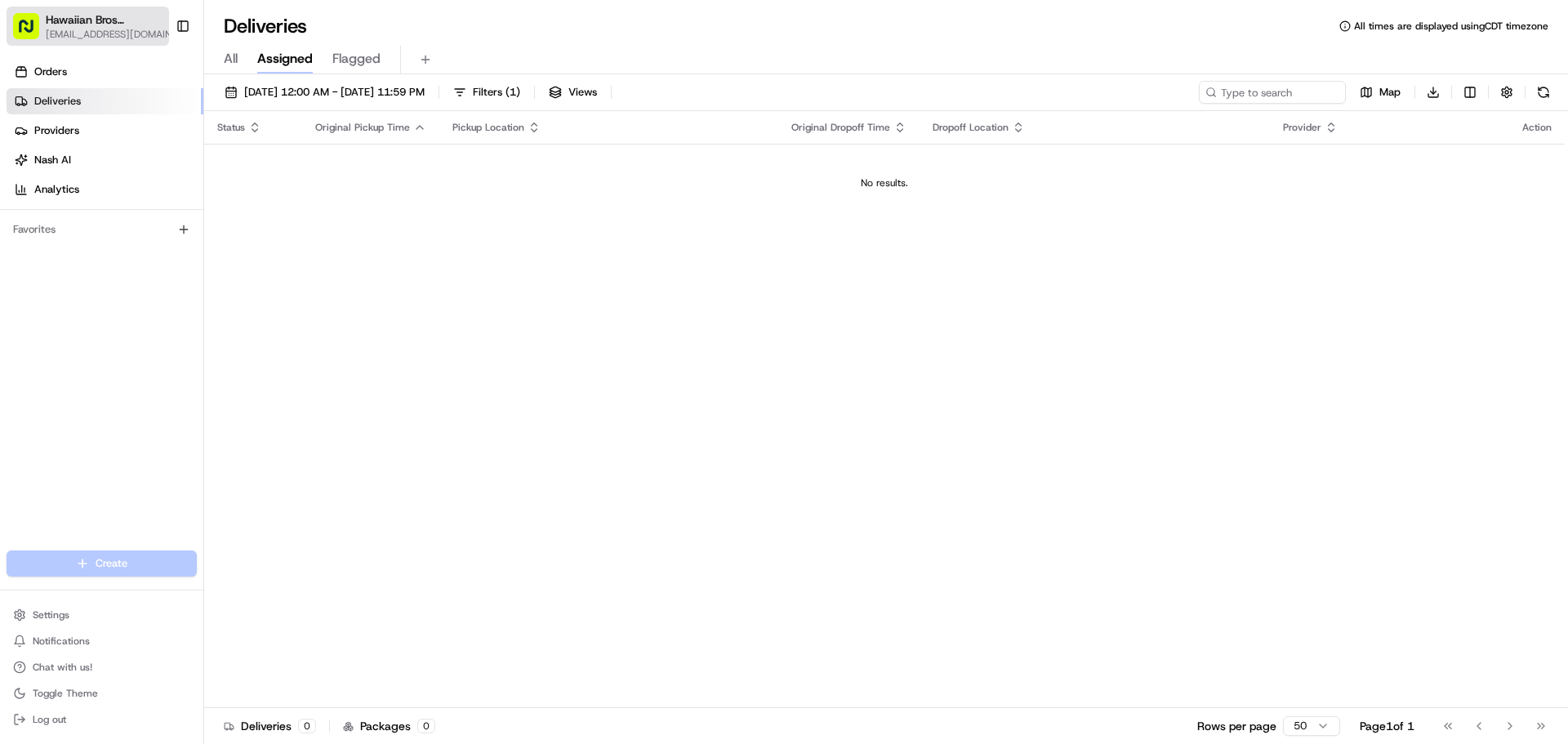
click at [169, 23] on icon "button" at bounding box center [175, 20] width 12 height 12
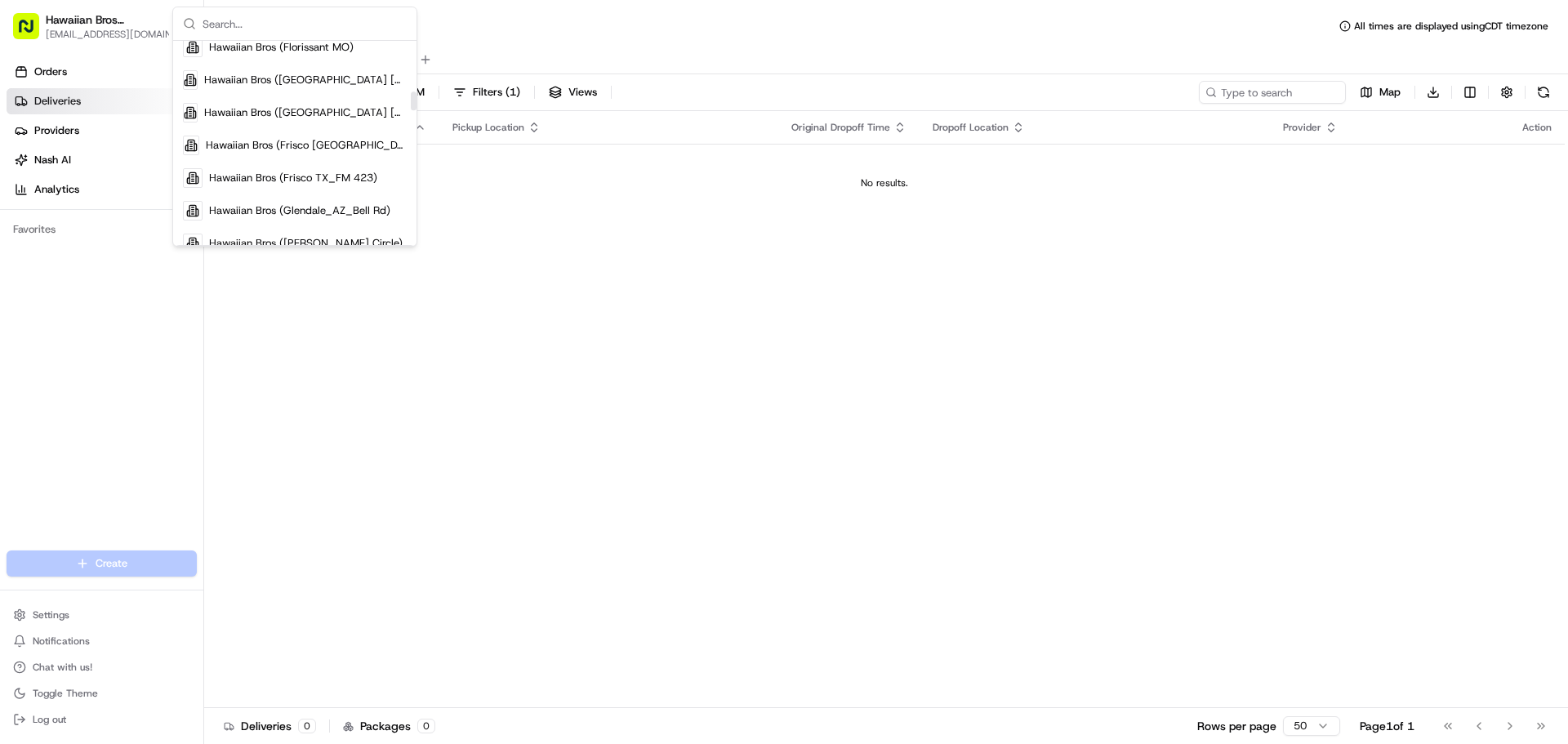
scroll to position [490, 0]
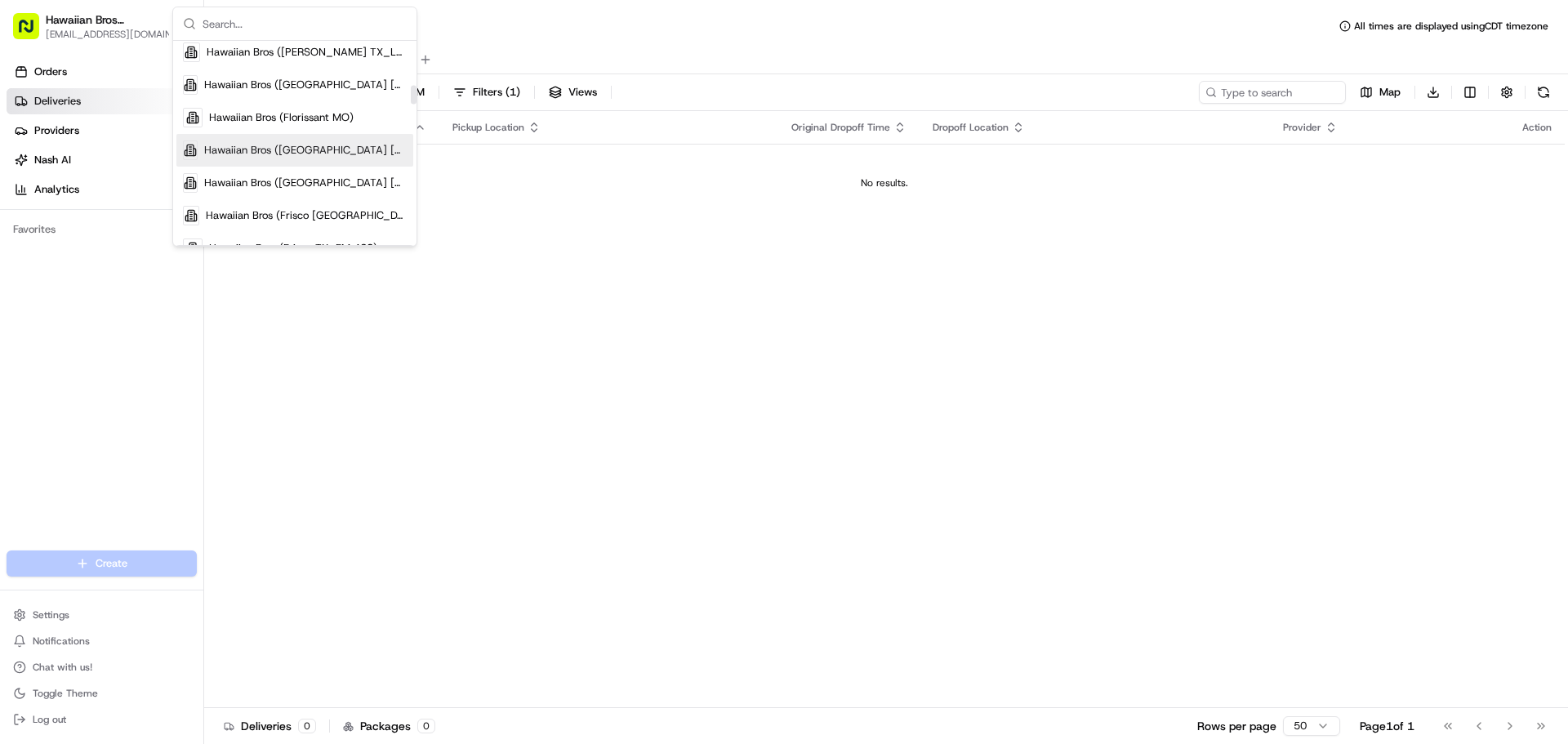
click at [321, 164] on div "Hawaiian Bros (Fort Worth TX_Bryant Irvin)" at bounding box center [294, 150] width 236 height 33
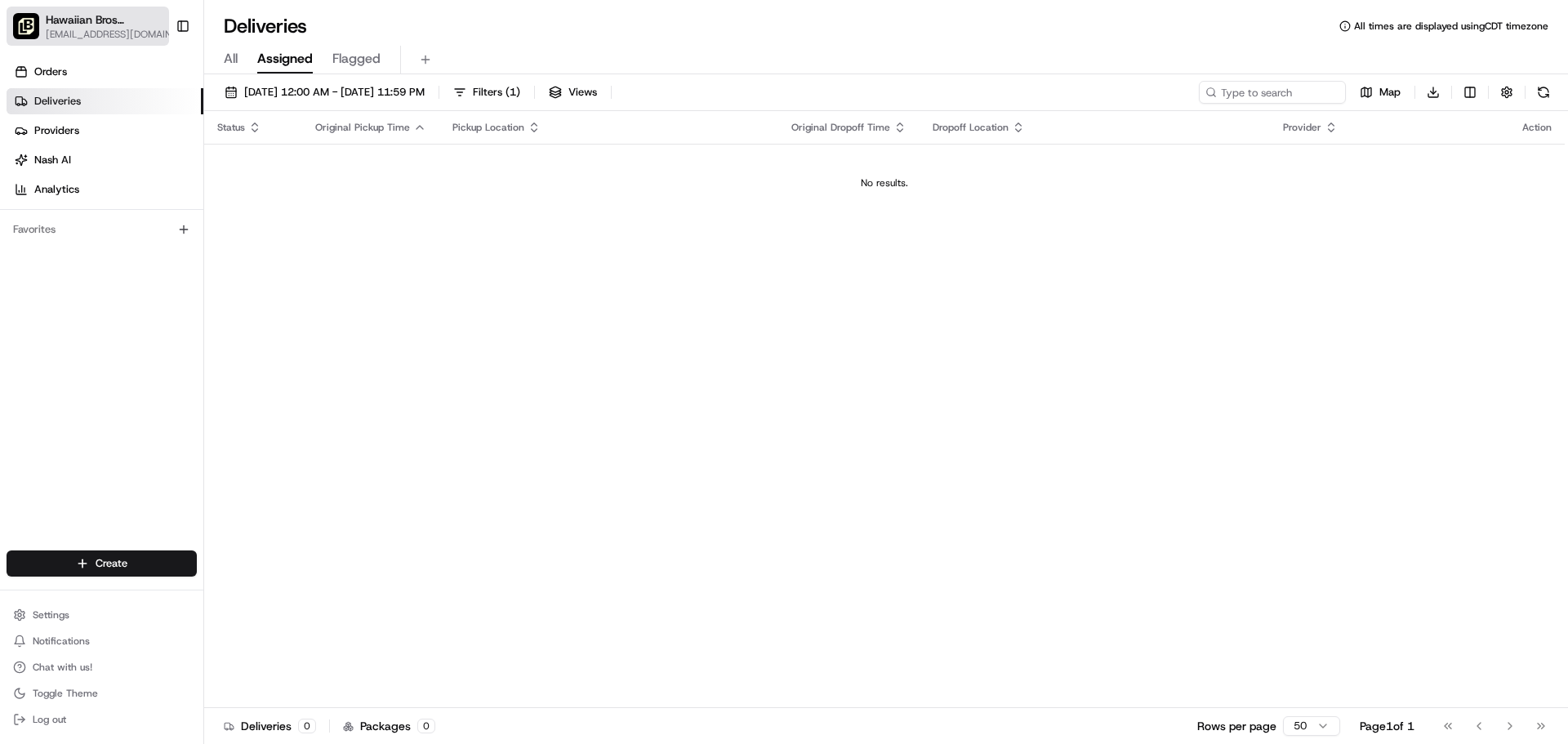
click at [90, 32] on span "[EMAIL_ADDRESS][DOMAIN_NAME]" at bounding box center [112, 34] width 135 height 13
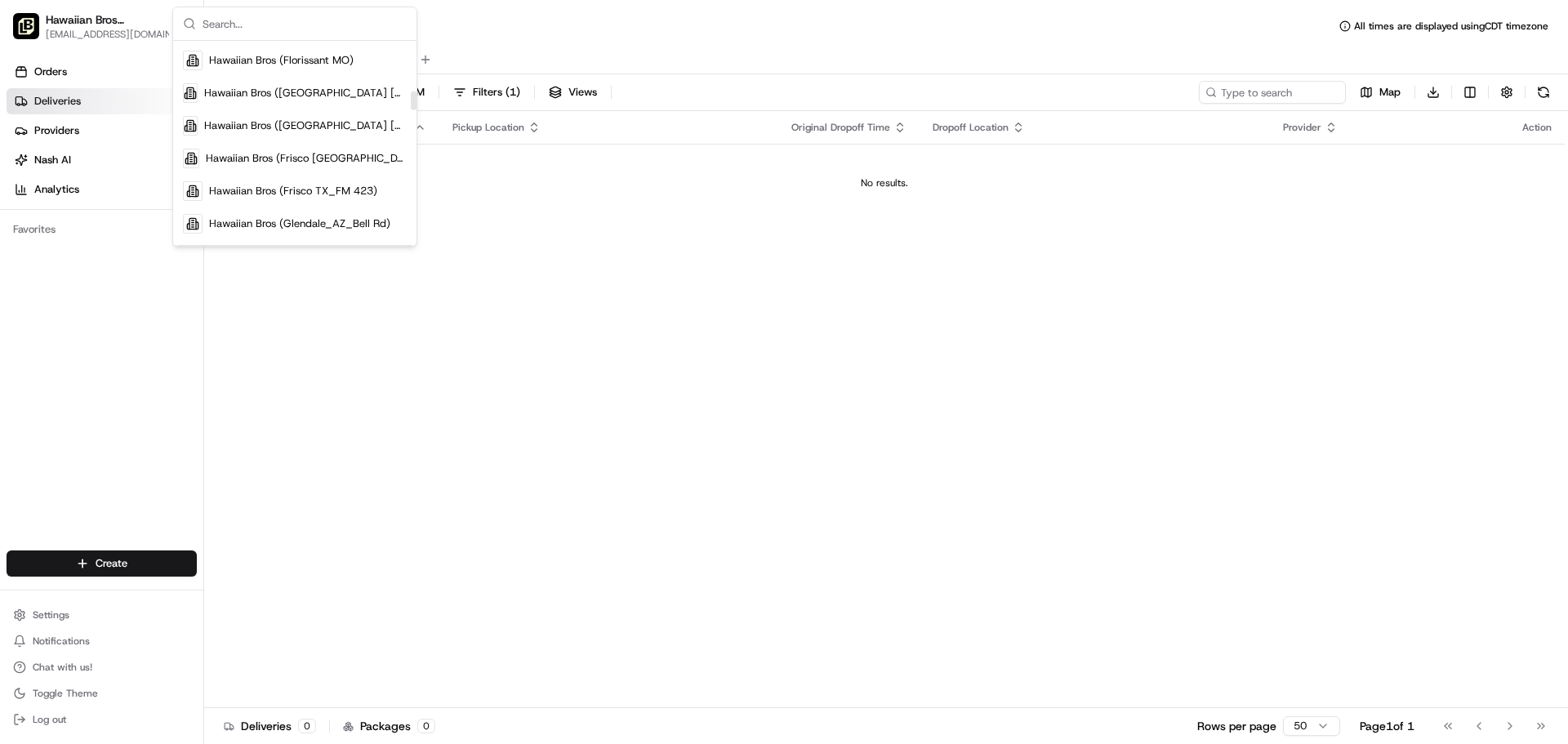
scroll to position [572, 0]
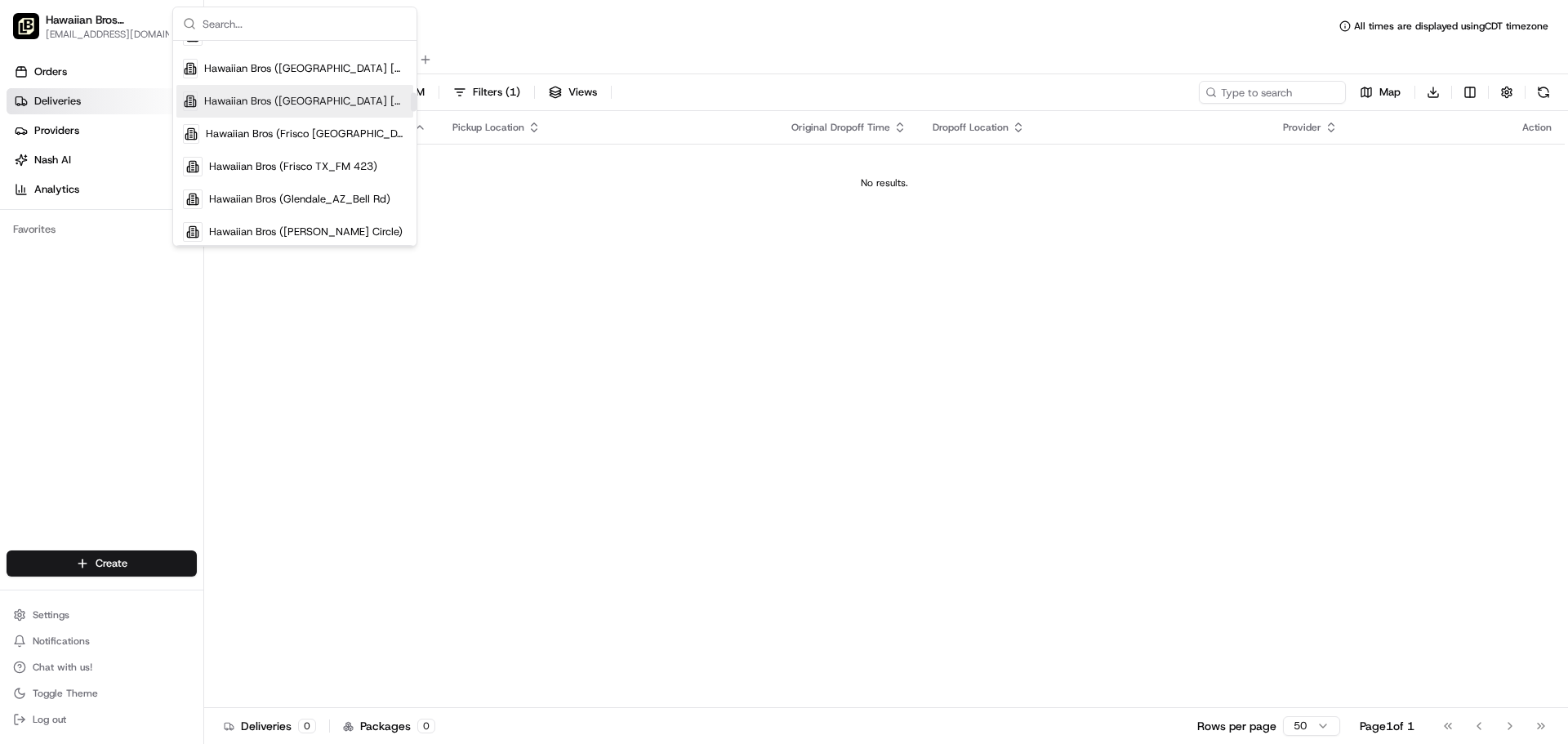
click at [317, 107] on span "Hawaiian Bros (Fort Worth TX_Tarrant Pkwy)" at bounding box center [305, 101] width 203 height 15
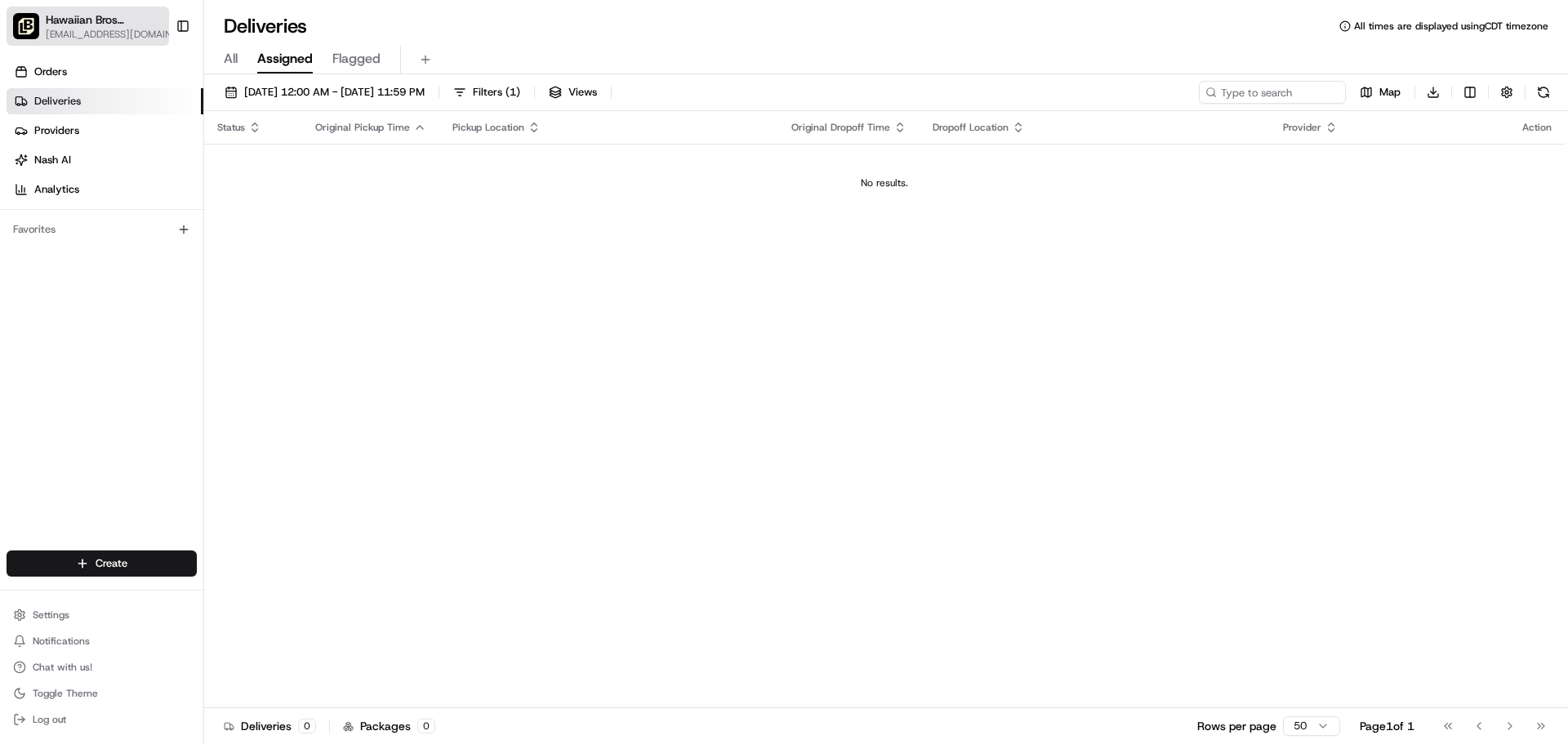
click at [135, 27] on span "Hawaiian Bros (Fort Worth TX_Tarrant Pkwy)" at bounding box center [103, 20] width 117 height 17
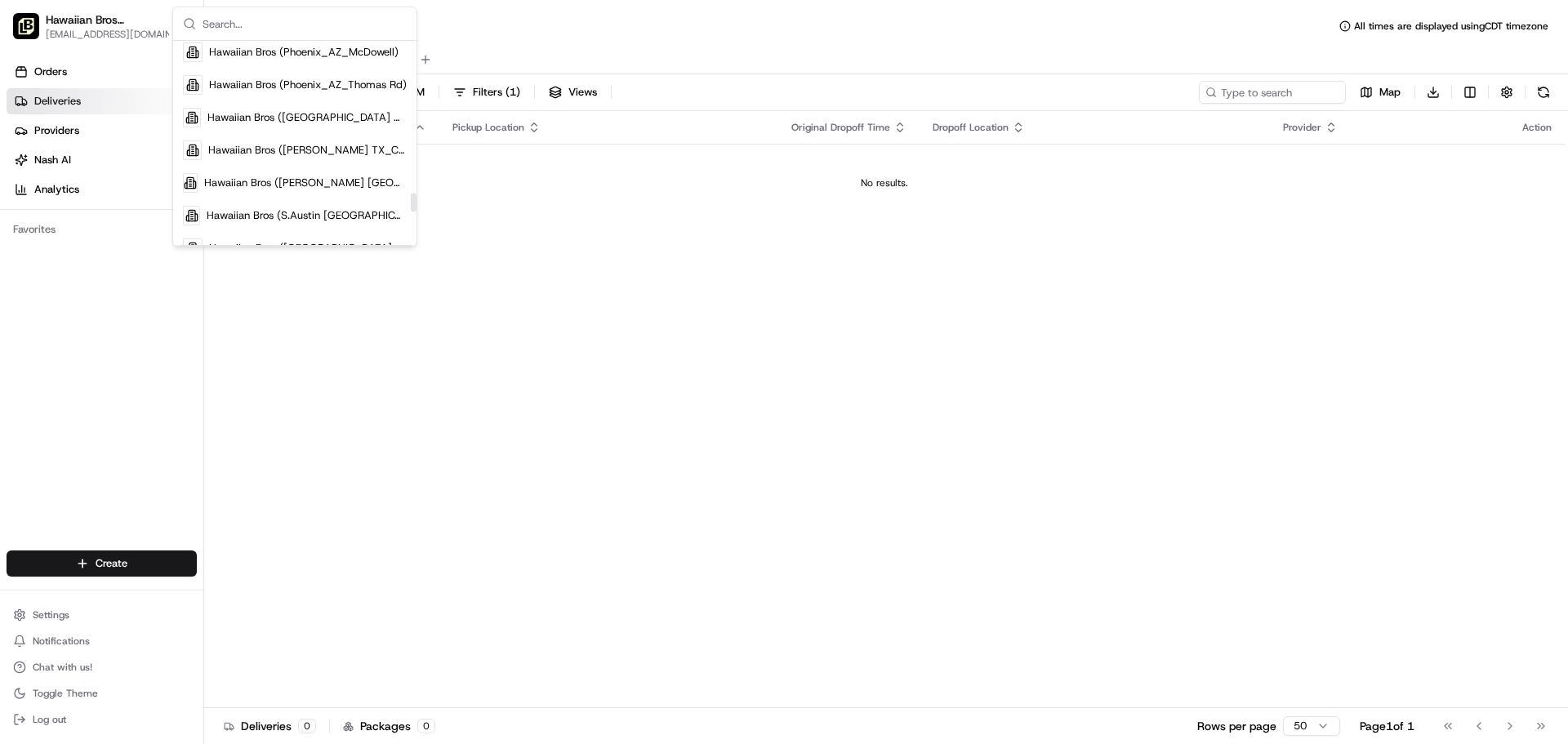
scroll to position [1716, 0]
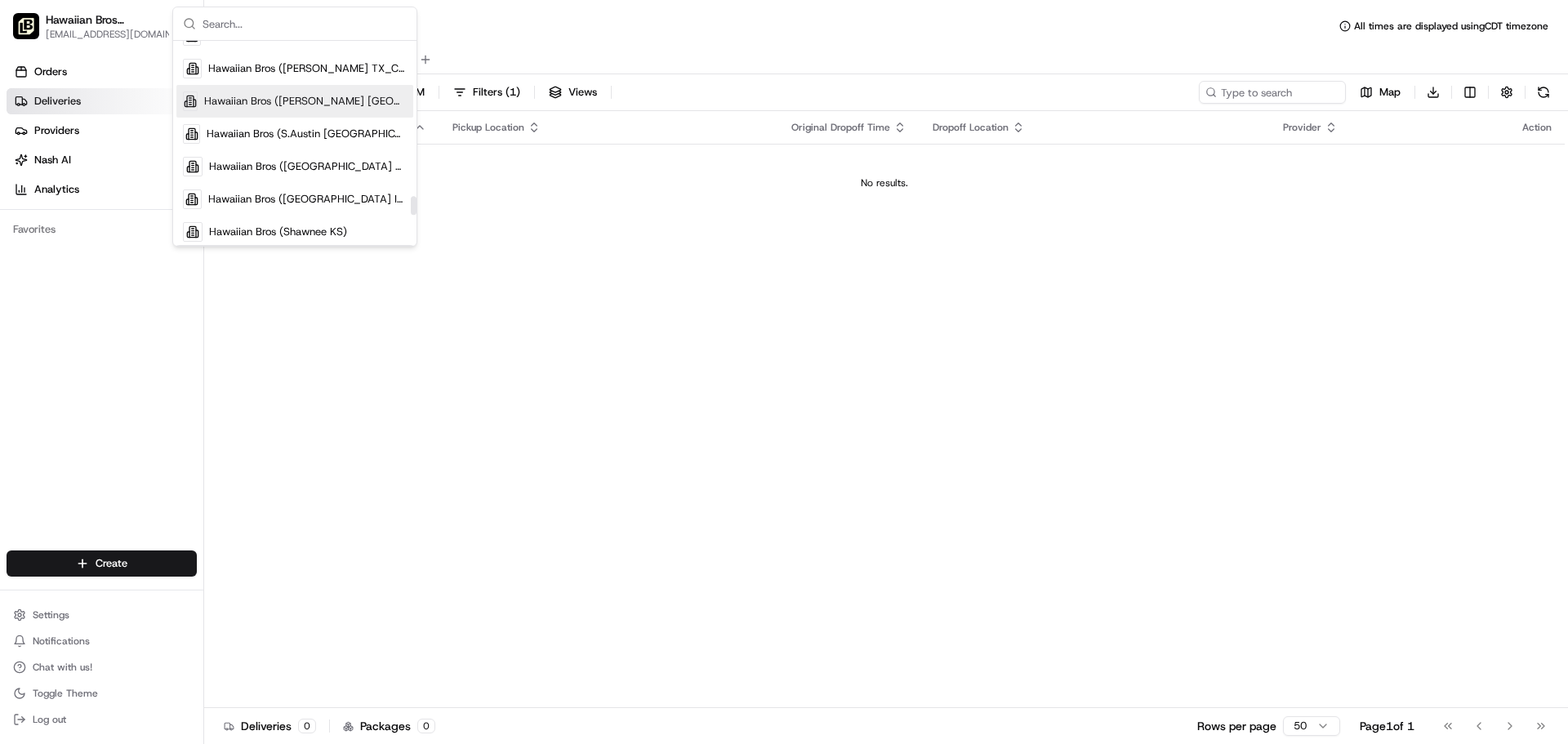
click at [311, 105] on span "Hawaiian Bros (Rowlett TX_Lakeview Pkwy)" at bounding box center [305, 101] width 203 height 15
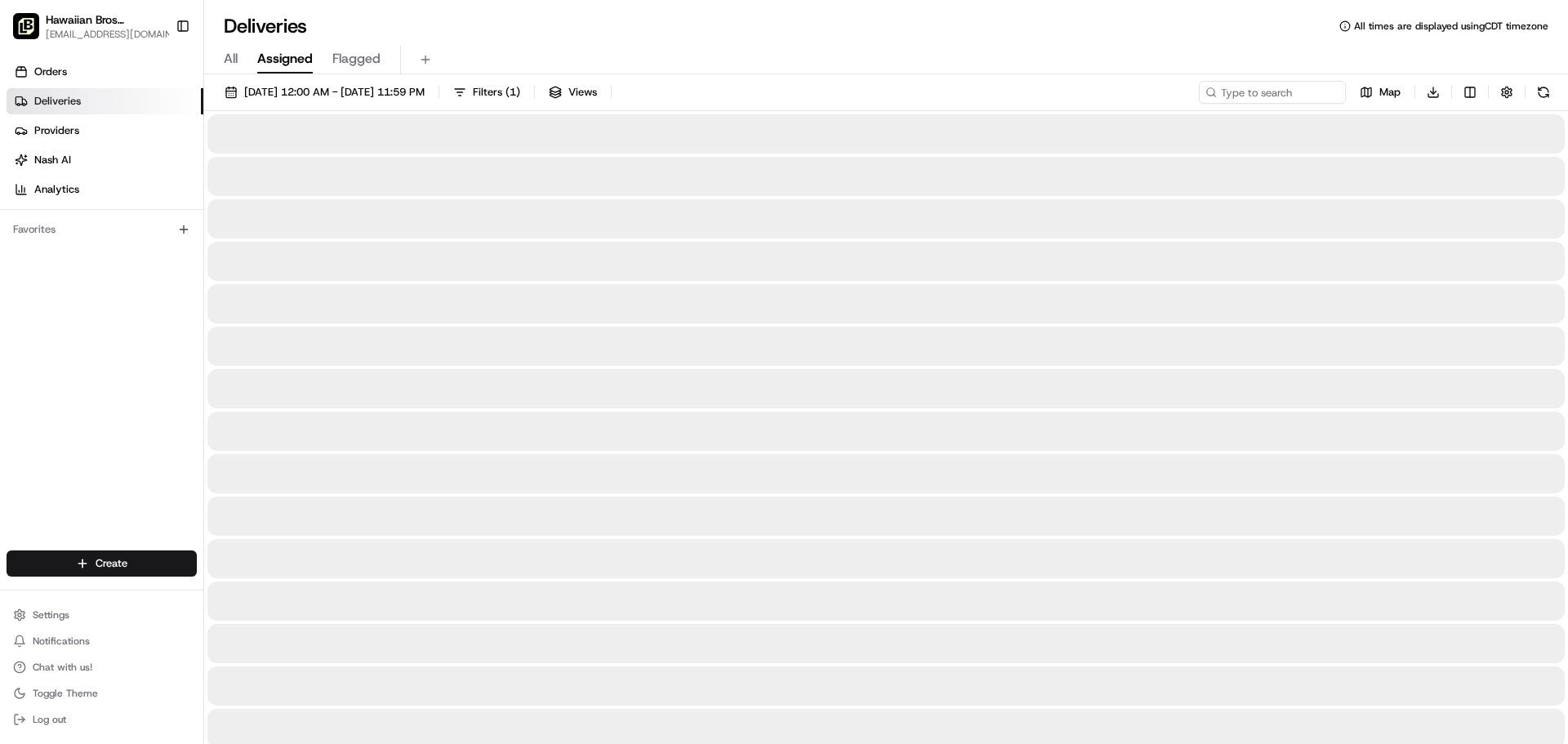
click at [118, 35] on span "[EMAIL_ADDRESS][DOMAIN_NAME]" at bounding box center [112, 34] width 135 height 13
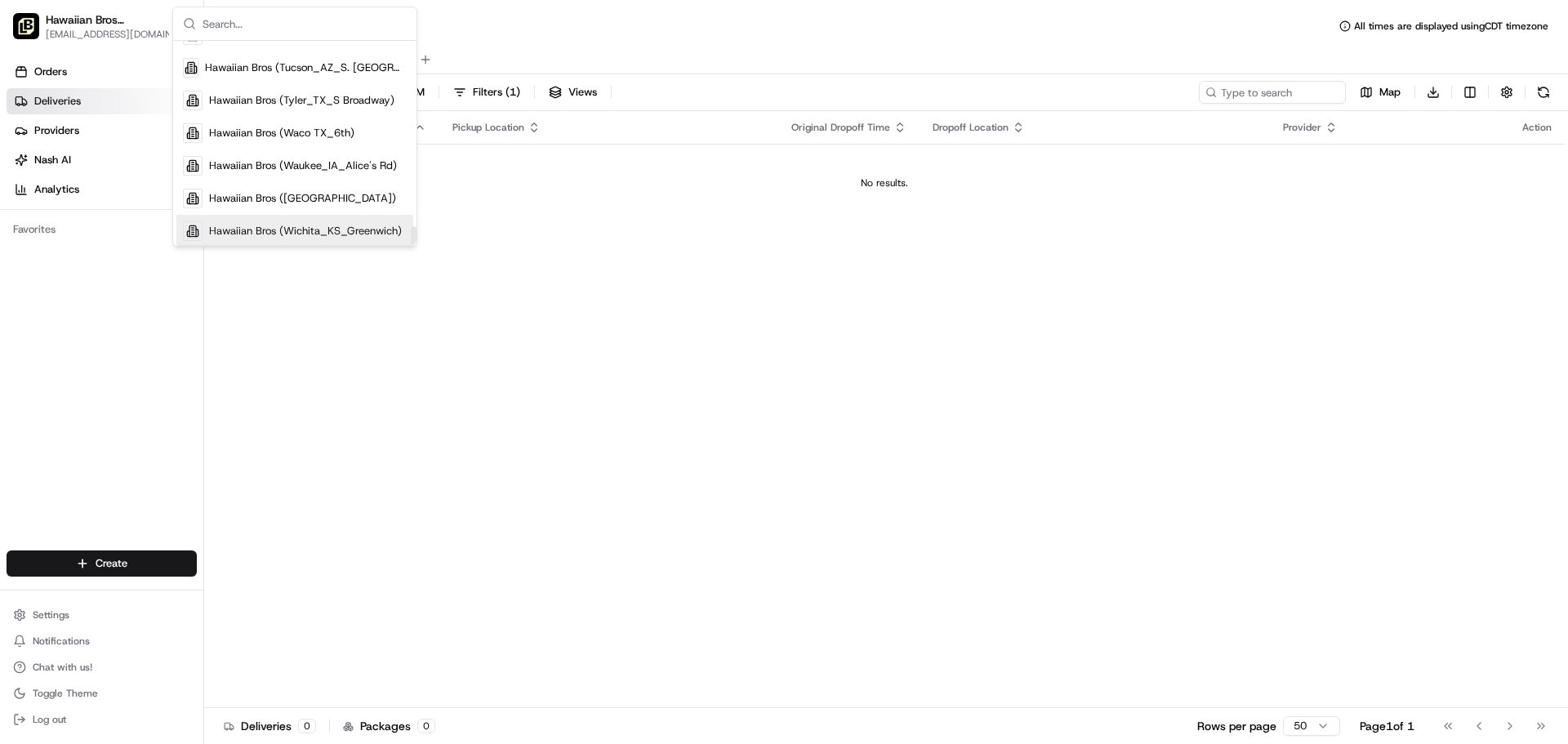
scroll to position [2049, 0]
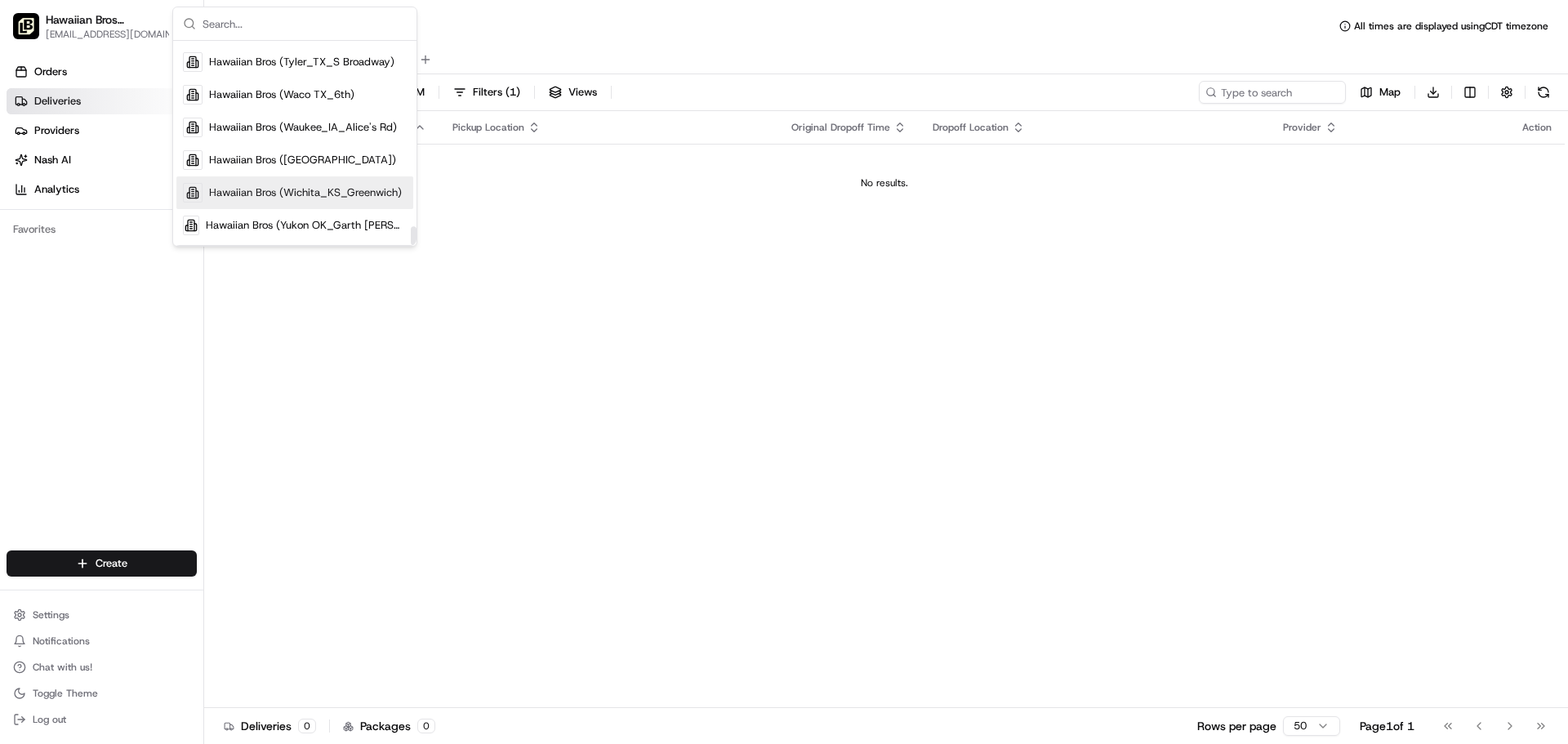
click at [337, 196] on span "Hawaiian Bros (Wichita_KS_Greenwich)" at bounding box center [305, 192] width 193 height 15
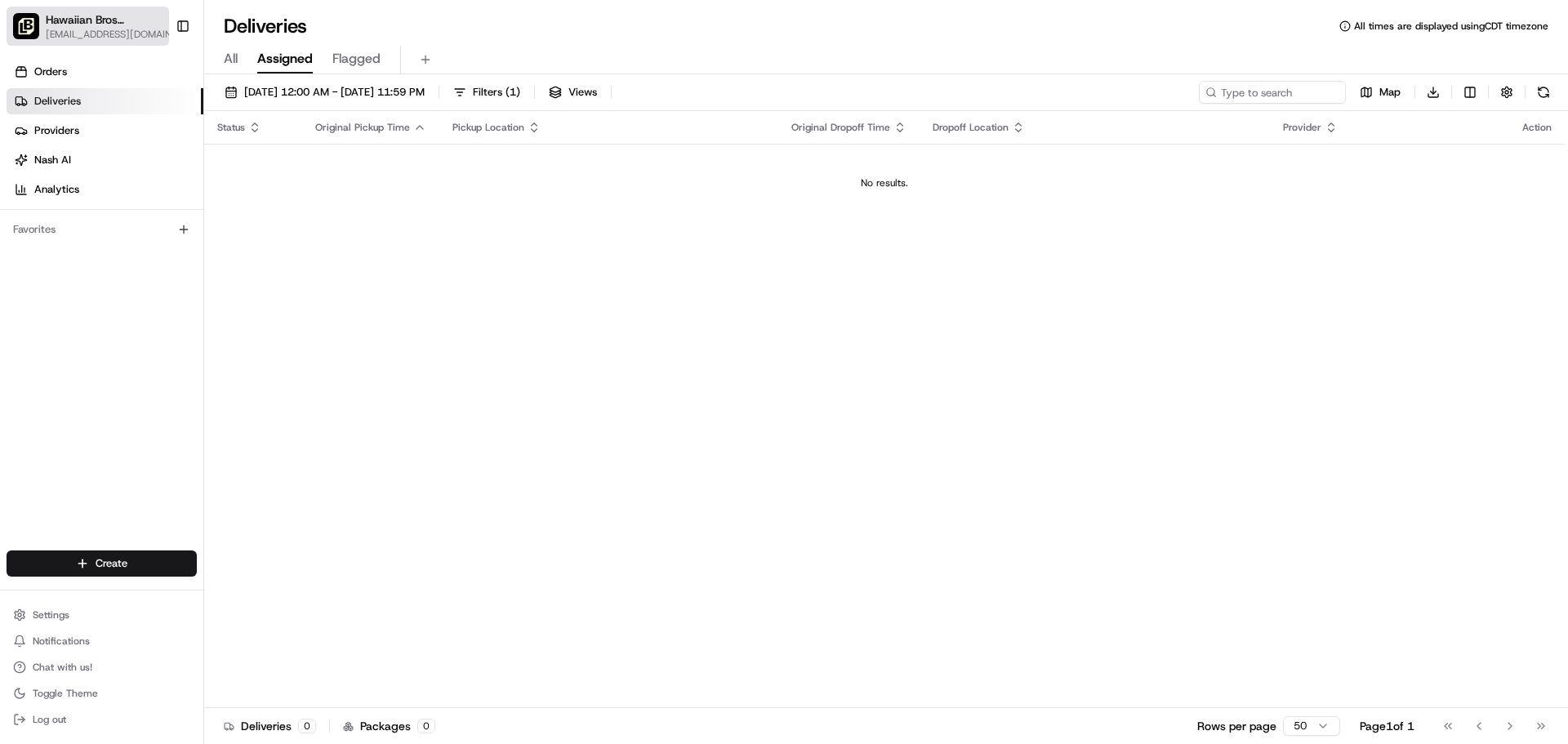
click at [102, 28] on span "[EMAIL_ADDRESS][DOMAIN_NAME]" at bounding box center [119, 34] width 149 height 13
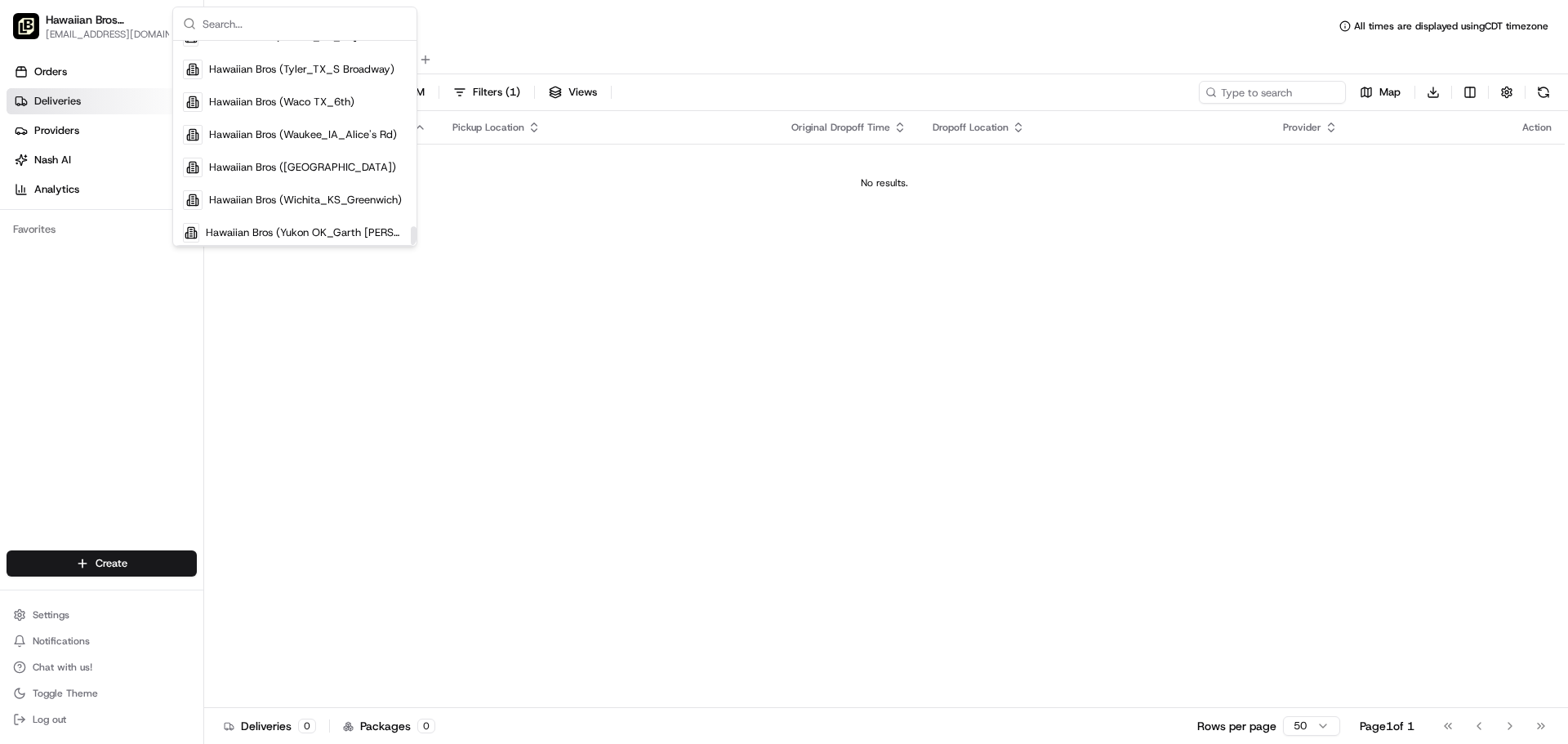
scroll to position [2049, 0]
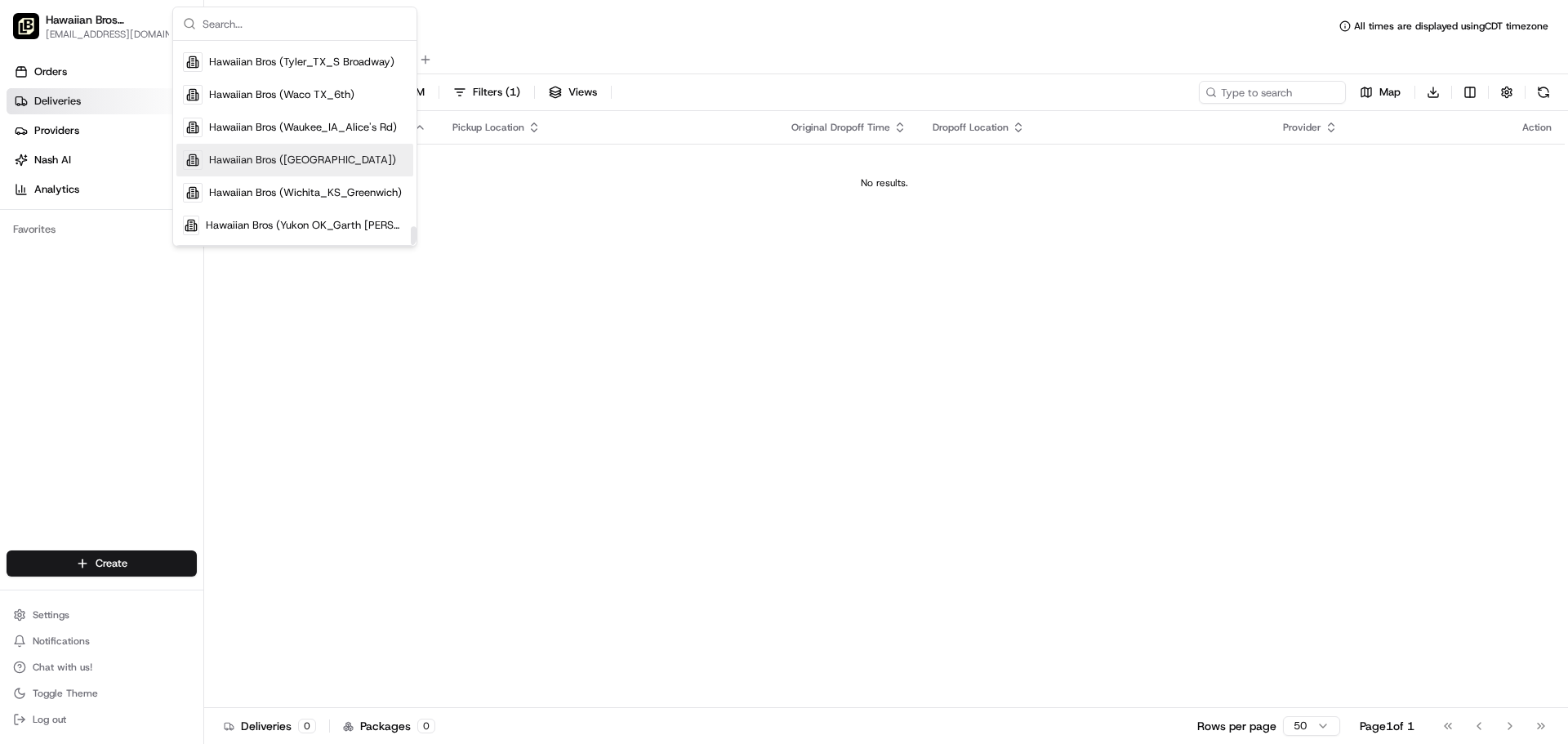
click at [371, 151] on div "Hawaiian Bros ([GEOGRAPHIC_DATA])" at bounding box center [294, 160] width 236 height 33
